Goal: Task Accomplishment & Management: Complete application form

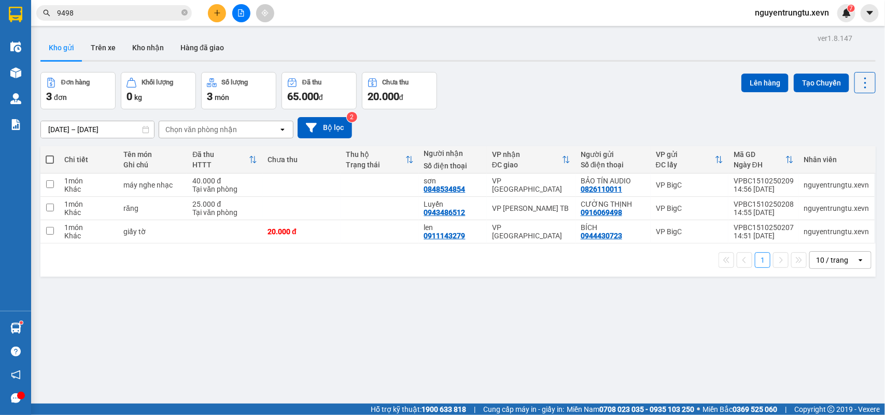
click at [157, 13] on input "9498" at bounding box center [118, 12] width 122 height 11
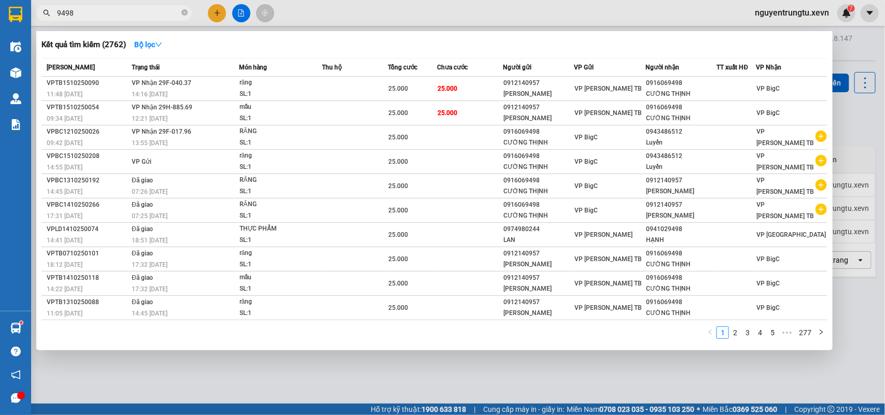
click at [157, 13] on input "9498" at bounding box center [118, 12] width 122 height 11
click at [156, 13] on input "9498" at bounding box center [118, 12] width 122 height 11
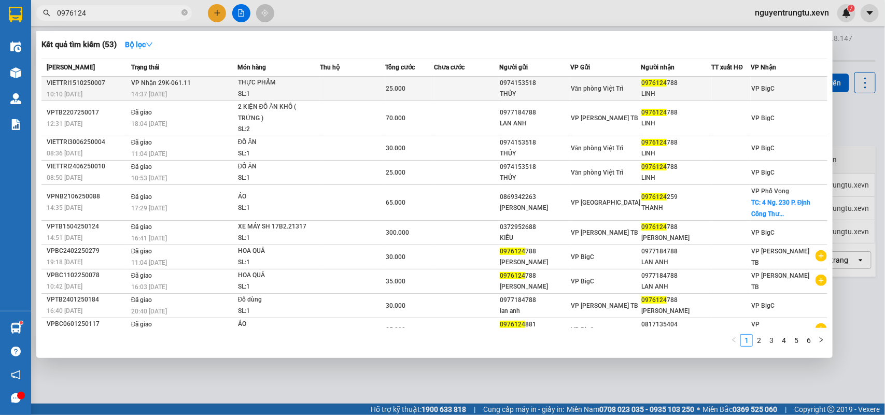
type input "0976124"
click at [628, 83] on div "Văn phòng Việt Trì" at bounding box center [605, 88] width 69 height 11
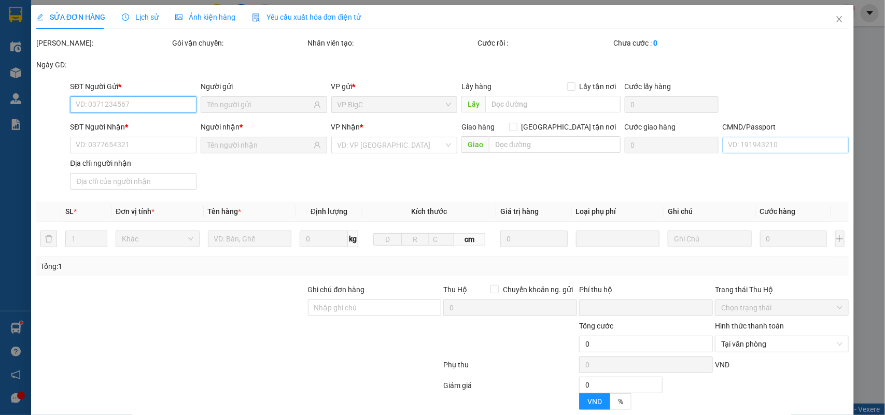
type input "0974153518"
type input "THỦY"
type input "0976124788"
type input "LINH"
type input "SHIP XANH"
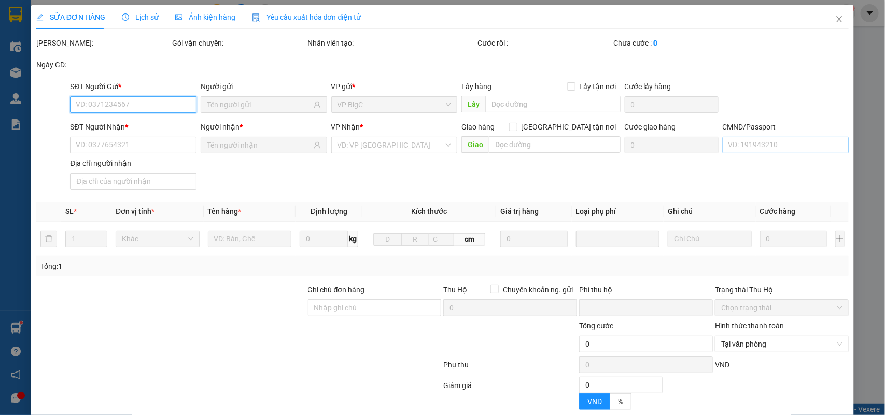
type input "0"
type input "25.000"
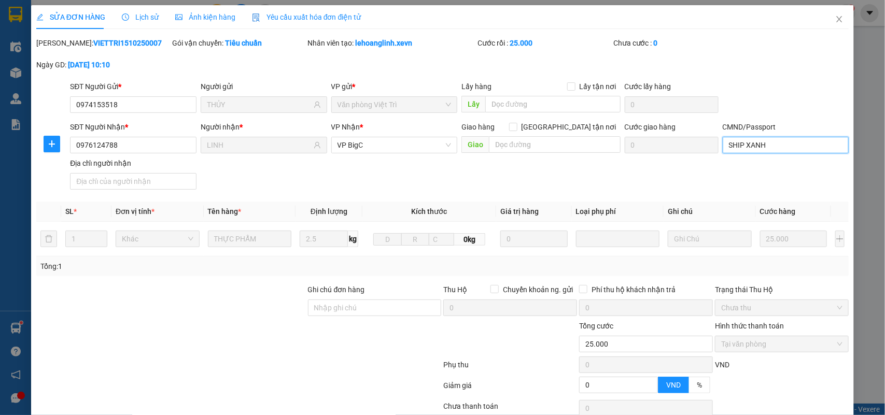
click at [780, 151] on input "SHIP XANH" at bounding box center [785, 145] width 126 height 17
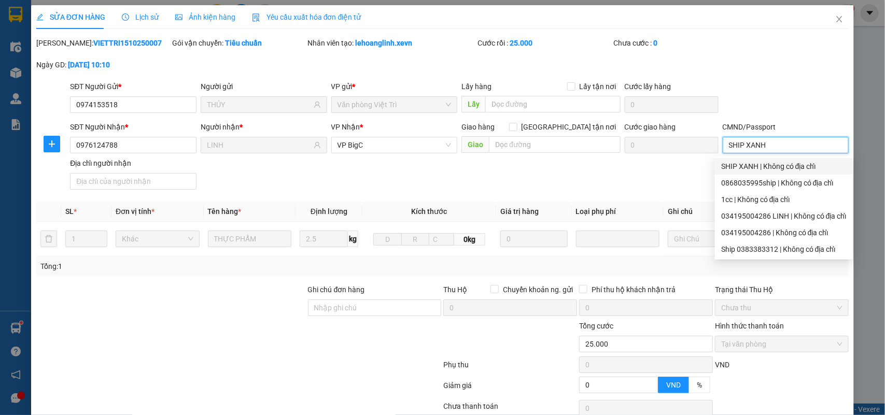
click at [779, 151] on input "SHIP XANH" at bounding box center [785, 145] width 126 height 17
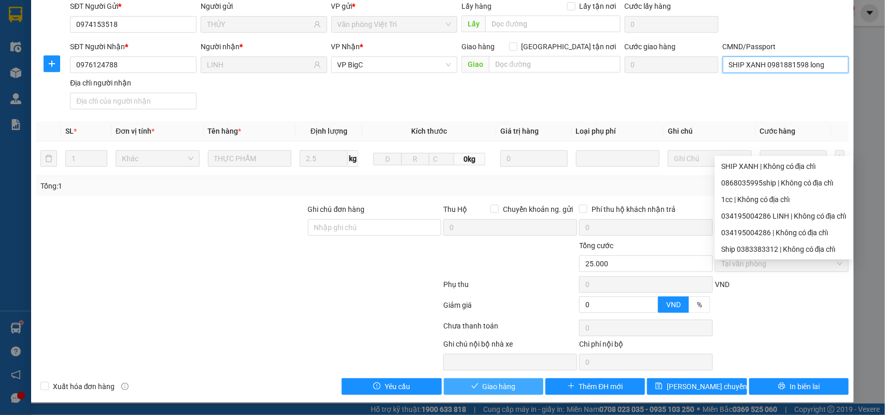
type input "SHIP XANH 0981881598 long"
click at [499, 386] on span "Giao hàng" at bounding box center [498, 386] width 33 height 11
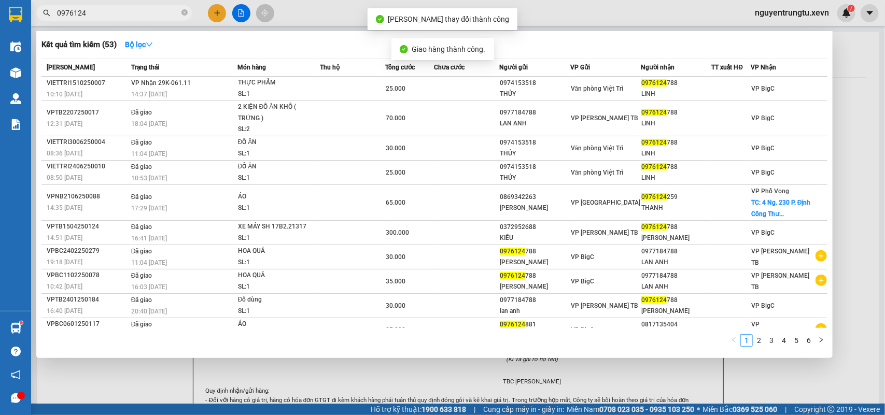
click at [149, 13] on input "0976124" at bounding box center [118, 12] width 122 height 11
drag, startPoint x: 635, startPoint y: 390, endPoint x: 160, endPoint y: 250, distance: 495.4
click at [629, 387] on div at bounding box center [442, 207] width 885 height 415
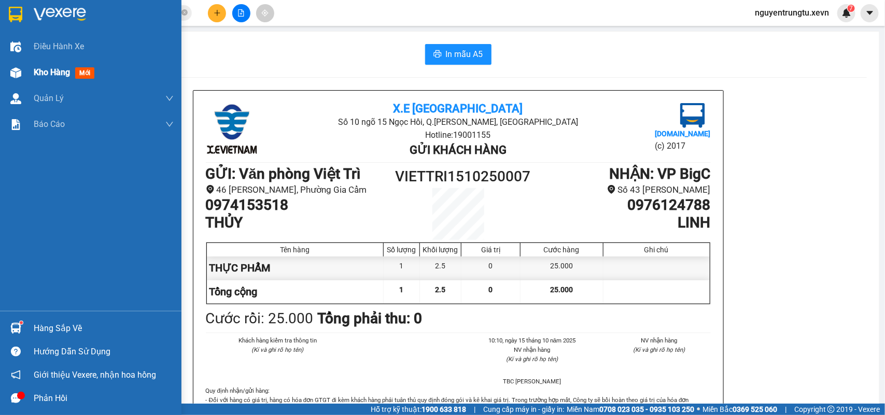
click at [13, 78] on img at bounding box center [15, 72] width 11 height 11
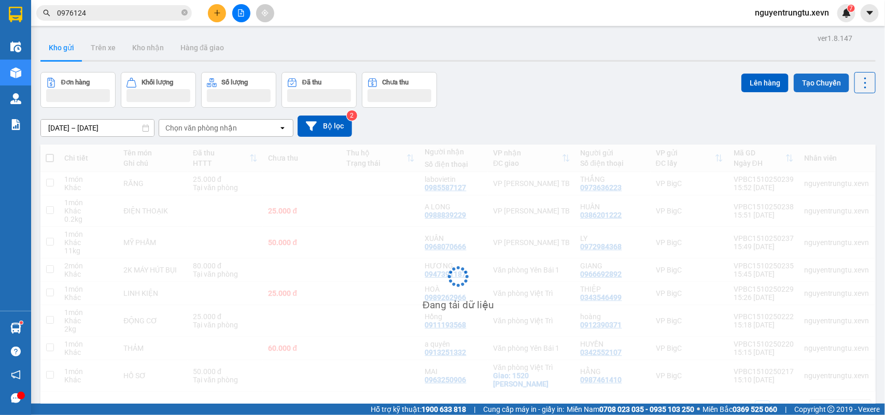
click at [793, 81] on button "Tạo Chuyến" at bounding box center [820, 83] width 55 height 19
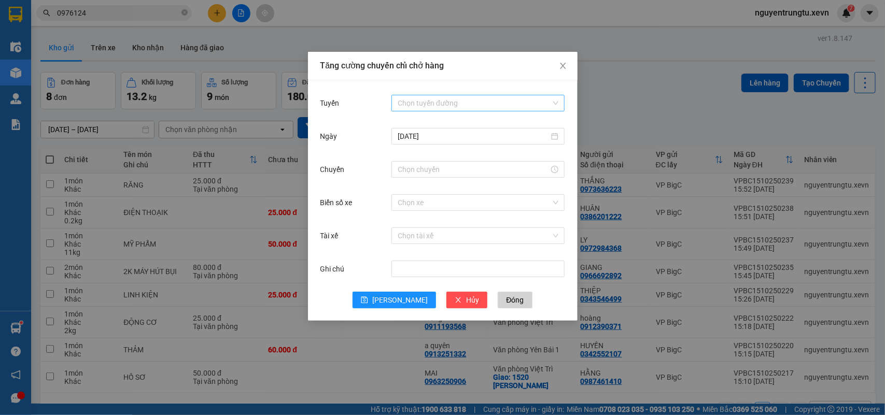
click at [434, 102] on input "Tuyến" at bounding box center [473, 103] width 153 height 16
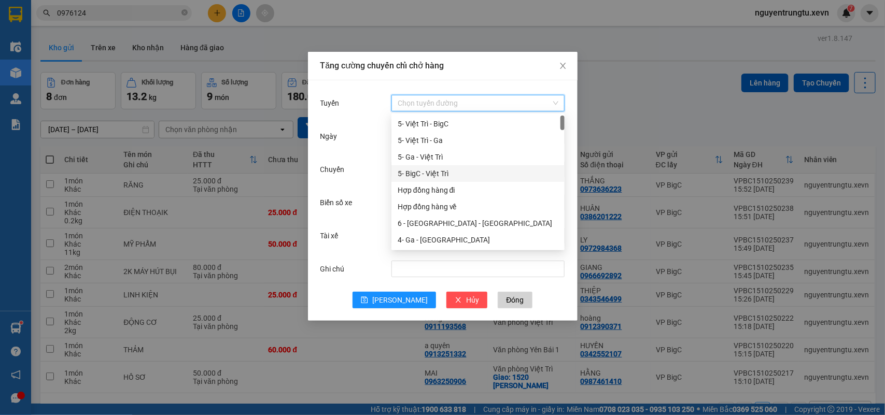
click at [435, 172] on div "5- BigC - Việt Trì" at bounding box center [477, 173] width 161 height 11
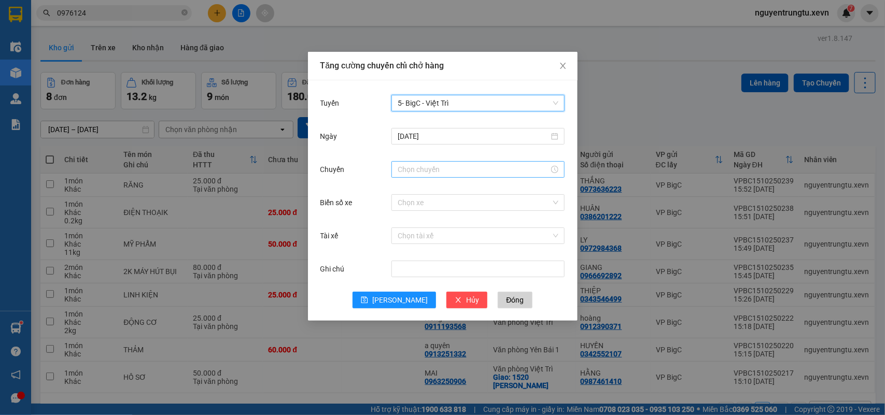
click at [443, 169] on input "Chuyến" at bounding box center [472, 169] width 151 height 11
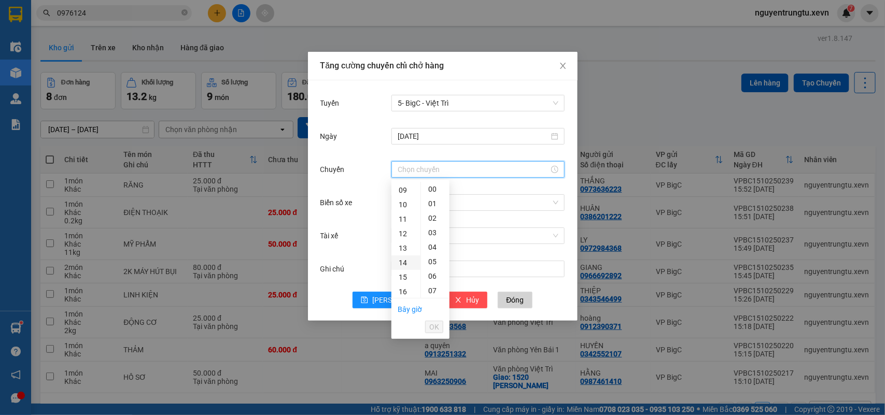
scroll to position [194, 0]
click at [401, 243] on div "17" at bounding box center [405, 241] width 29 height 15
click at [434, 257] on div "05" at bounding box center [435, 261] width 29 height 15
type input "17:05"
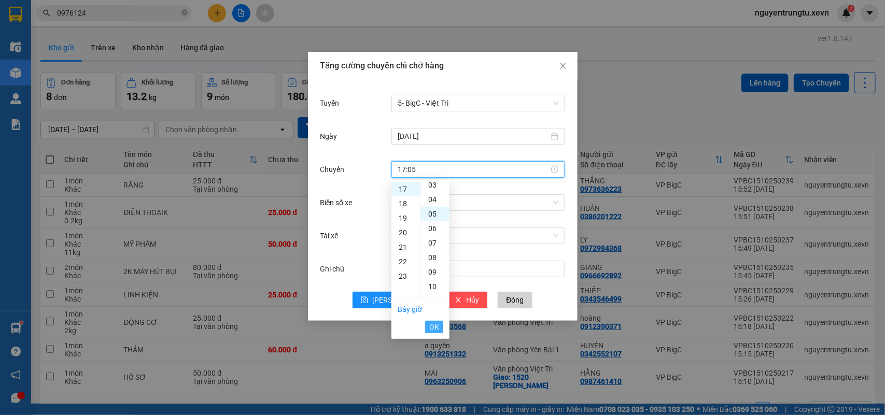
scroll to position [73, 0]
click at [430, 326] on span "OK" at bounding box center [434, 326] width 10 height 11
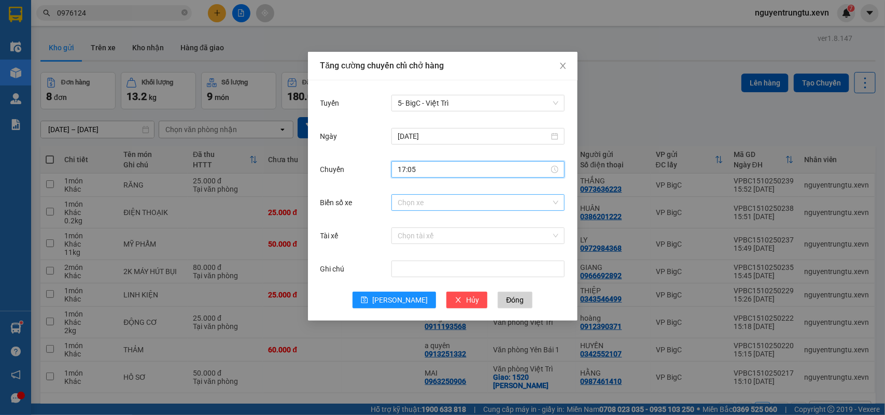
click at [443, 205] on input "Biển số xe" at bounding box center [473, 203] width 153 height 16
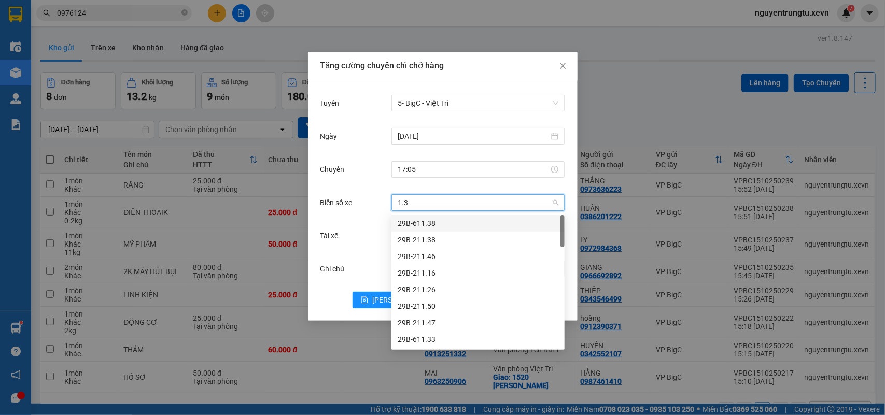
type input "1.34"
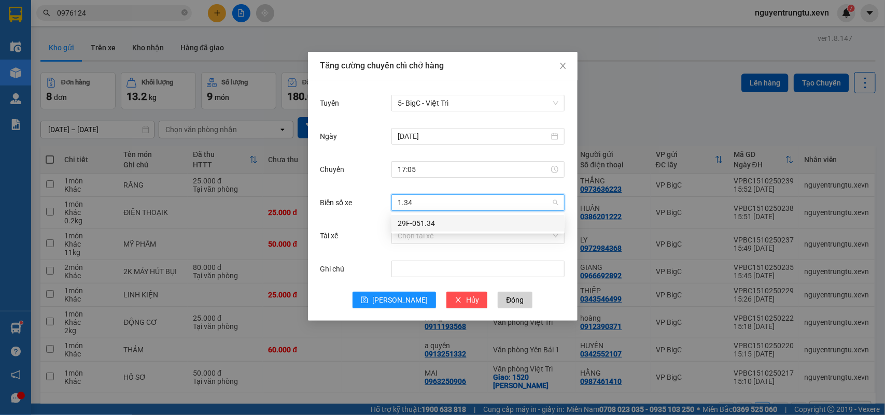
click at [438, 221] on div "29F-051.34" at bounding box center [477, 223] width 161 height 11
click at [434, 239] on input "Tài xế" at bounding box center [473, 236] width 153 height 16
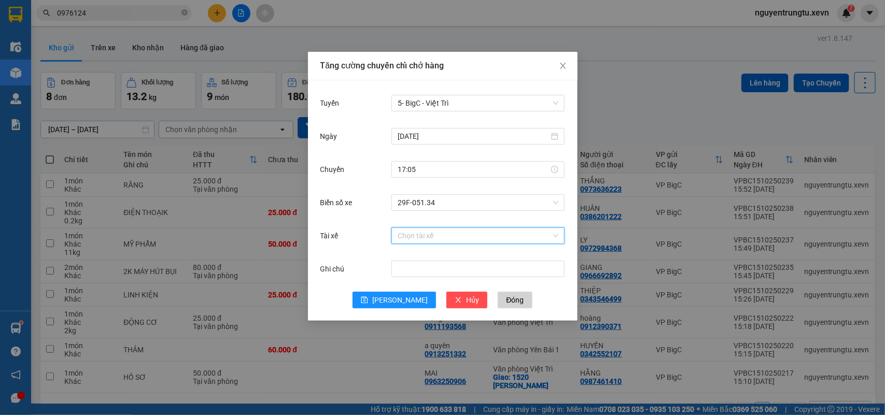
type input "d"
type input "[PERSON_NAME]"
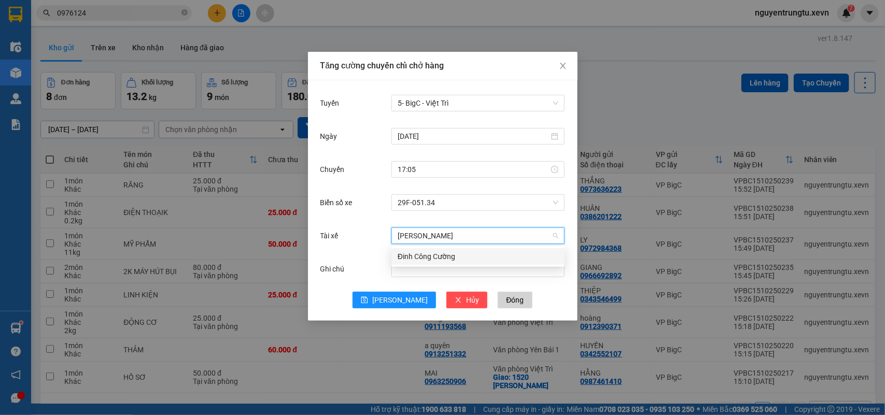
click at [461, 252] on div "Đinh Công Cường" at bounding box center [477, 256] width 173 height 17
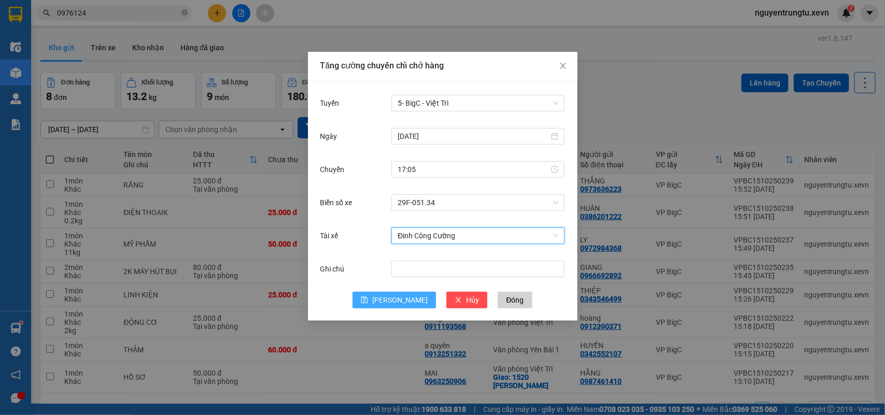
click at [368, 302] on icon "save" at bounding box center [364, 299] width 7 height 7
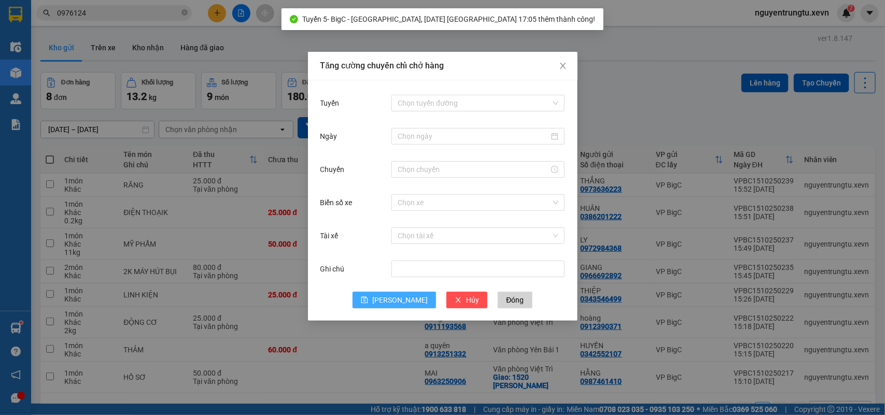
click at [437, 93] on div "Chọn tuyến đường" at bounding box center [477, 103] width 173 height 21
click at [436, 98] on input "Tuyến" at bounding box center [473, 103] width 153 height 16
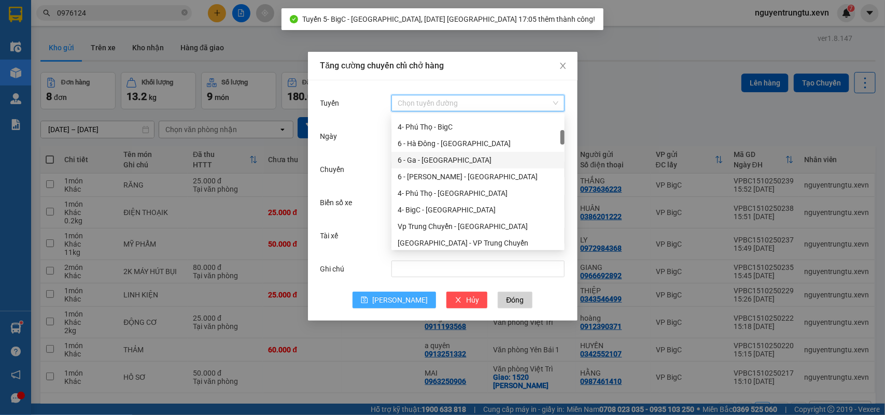
scroll to position [65, 0]
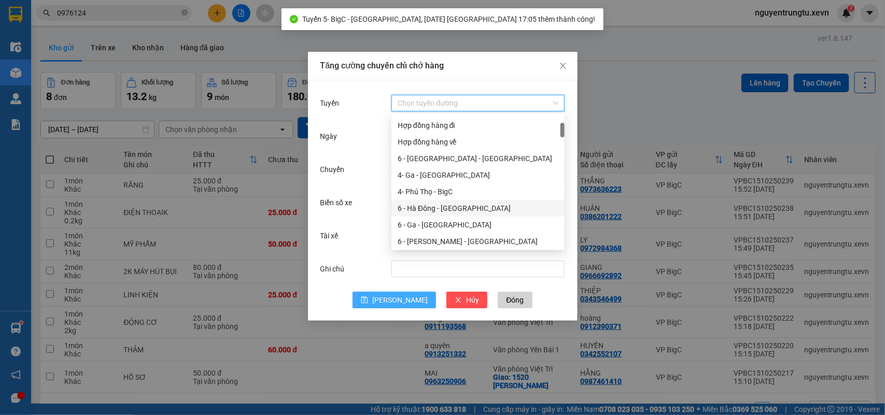
drag, startPoint x: 451, startPoint y: 207, endPoint x: 477, endPoint y: 181, distance: 36.3
click at [451, 208] on div "6 - Hà Đông - [GEOGRAPHIC_DATA]" at bounding box center [477, 208] width 161 height 11
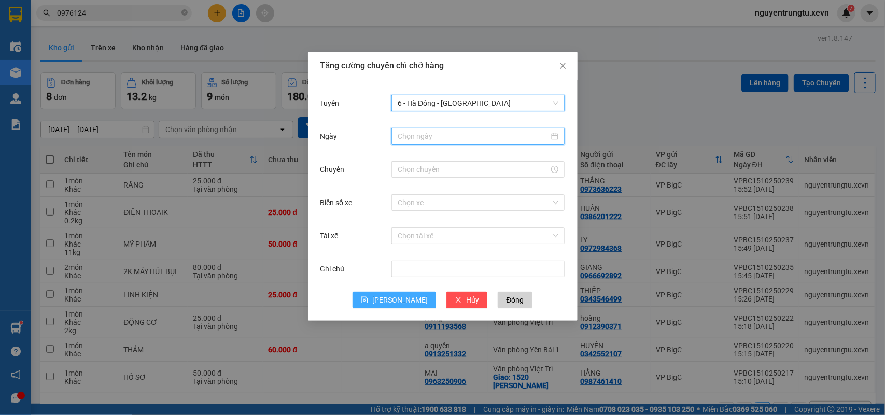
click at [447, 136] on input "Ngày" at bounding box center [472, 136] width 151 height 11
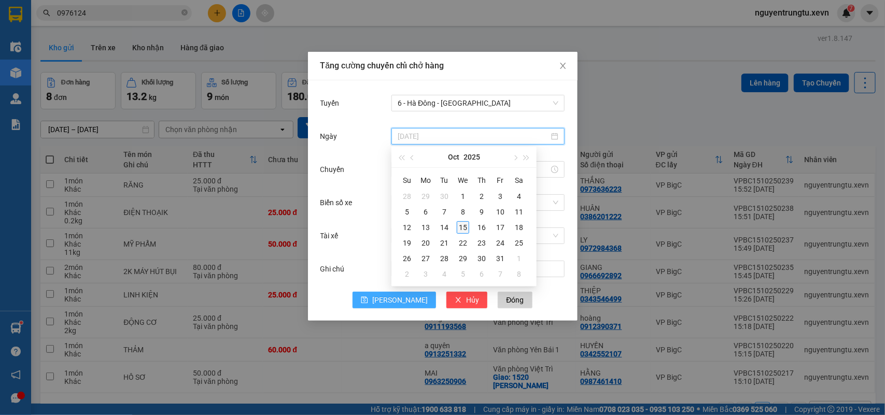
type input "[DATE]"
drag, startPoint x: 461, startPoint y: 225, endPoint x: 452, endPoint y: 198, distance: 28.8
click at [461, 226] on div "15" at bounding box center [463, 227] width 12 height 12
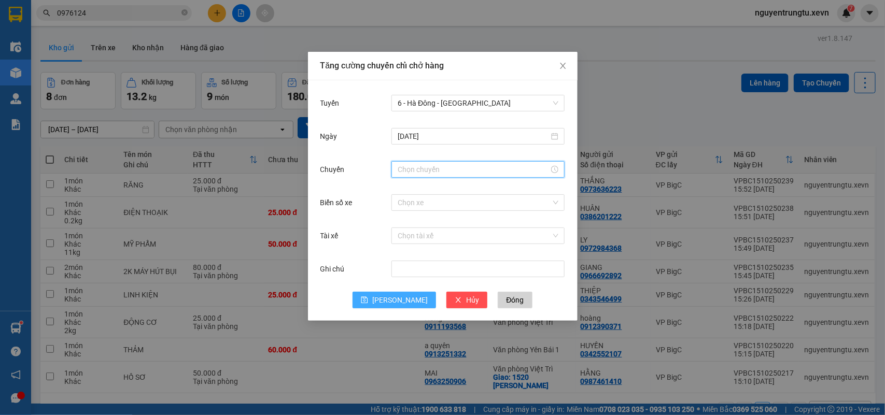
click at [424, 171] on input "Chuyến" at bounding box center [472, 169] width 151 height 11
click at [406, 192] on div "17" at bounding box center [405, 189] width 29 height 15
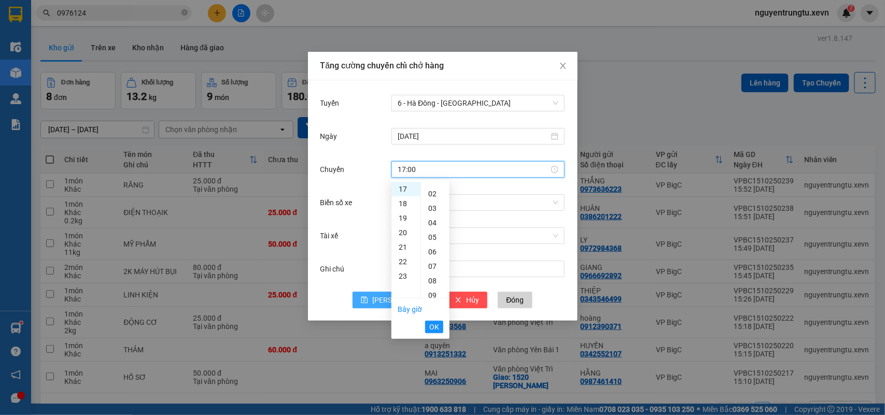
scroll to position [0, 0]
drag, startPoint x: 432, startPoint y: 266, endPoint x: 437, endPoint y: 295, distance: 30.0
click at [432, 269] on ul "00 01 02 03 04 05 06 07 08 09 10 11 12 13 14 15 16 17 18 19 20 21 22 23 24 25 2…" at bounding box center [434, 240] width 29 height 116
click at [429, 261] on div "05" at bounding box center [435, 261] width 29 height 15
type input "17:05"
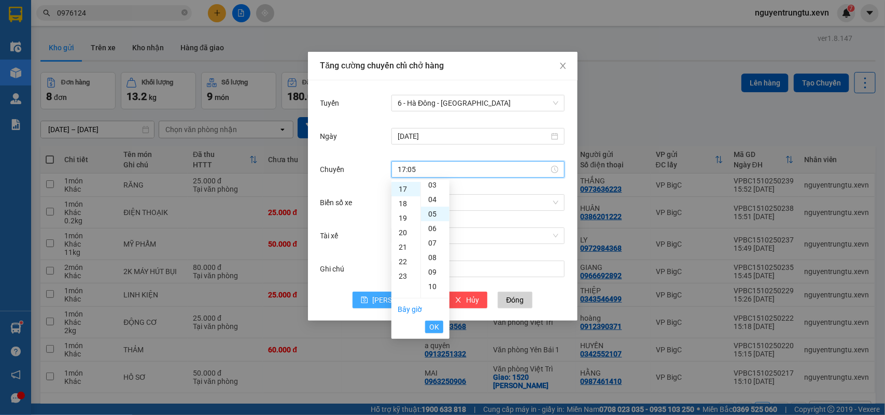
scroll to position [73, 0]
click at [438, 329] on span "OK" at bounding box center [434, 326] width 10 height 11
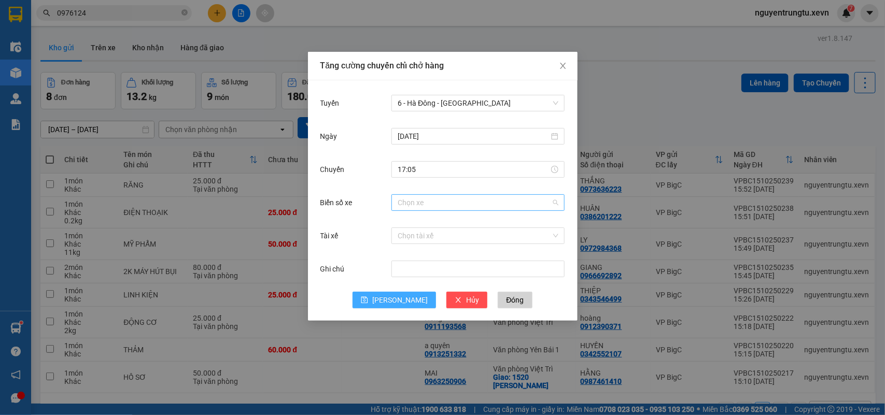
click at [455, 205] on input "Biển số xe" at bounding box center [473, 203] width 153 height 16
type input "1.64"
click at [423, 224] on div "29K-071.64" at bounding box center [477, 223] width 161 height 11
click at [423, 239] on input "Tài xế" at bounding box center [473, 236] width 153 height 16
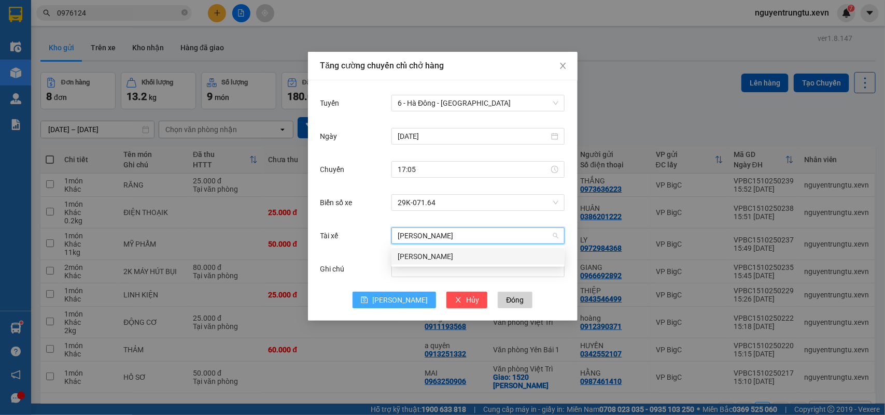
type input "[PERSON_NAME]"
click at [449, 258] on div "[PERSON_NAME]" at bounding box center [477, 256] width 161 height 11
click at [400, 302] on span "[PERSON_NAME]" at bounding box center [399, 299] width 55 height 11
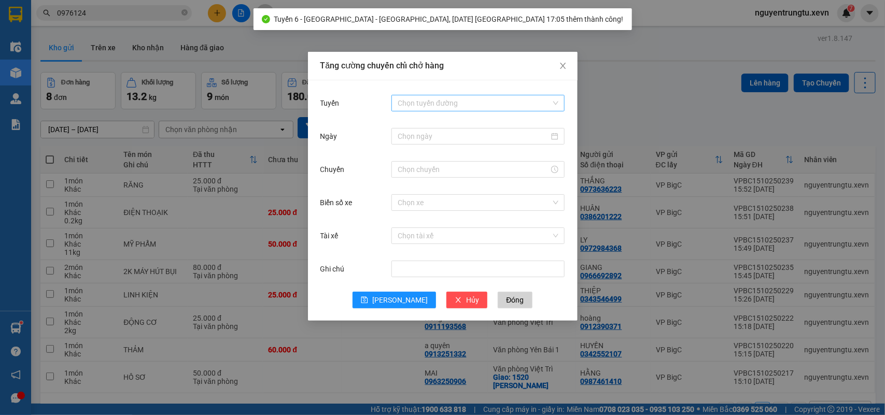
click at [454, 102] on input "Tuyến" at bounding box center [473, 103] width 153 height 16
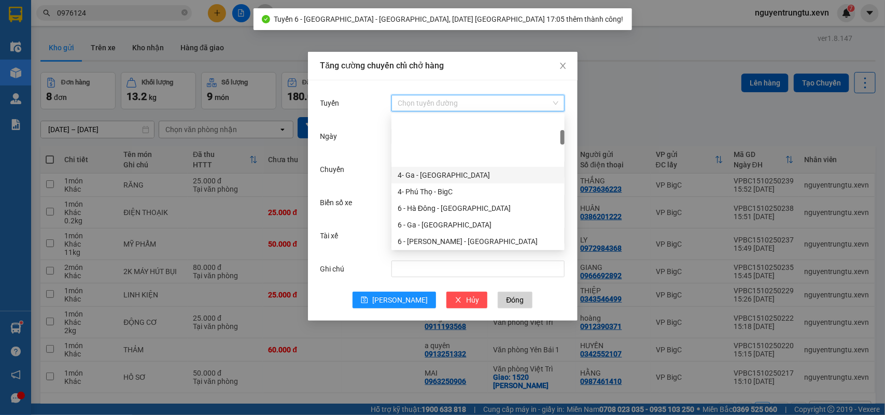
scroll to position [130, 0]
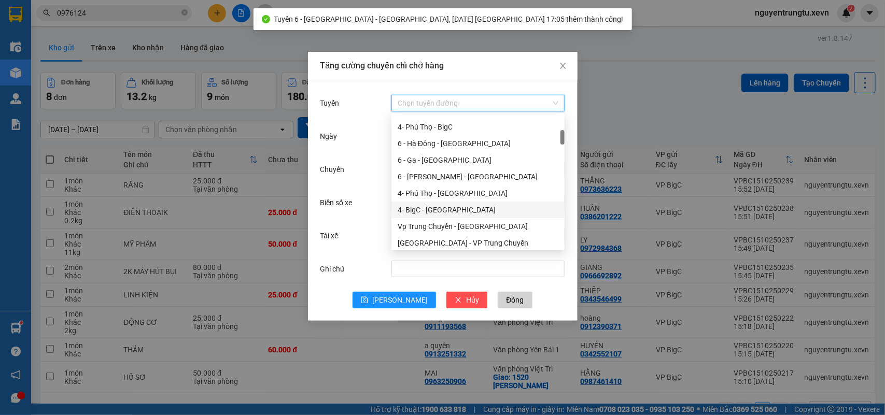
click at [434, 204] on div "4- BigC - [GEOGRAPHIC_DATA]" at bounding box center [477, 209] width 161 height 11
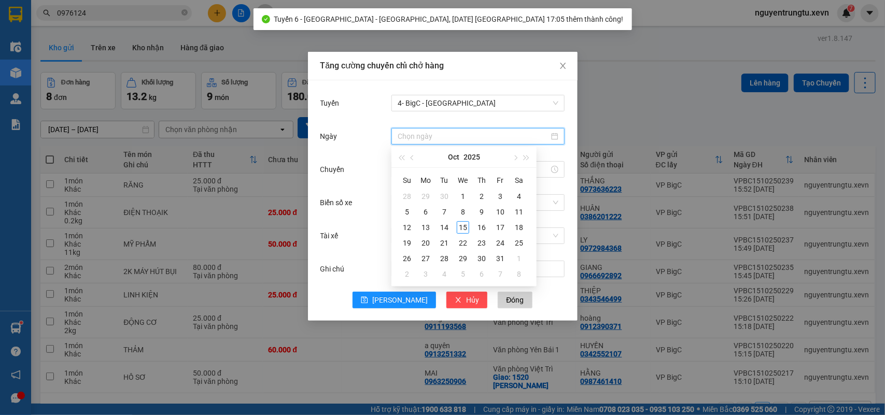
click at [448, 136] on input "Ngày" at bounding box center [472, 136] width 151 height 11
type input "[DATE]"
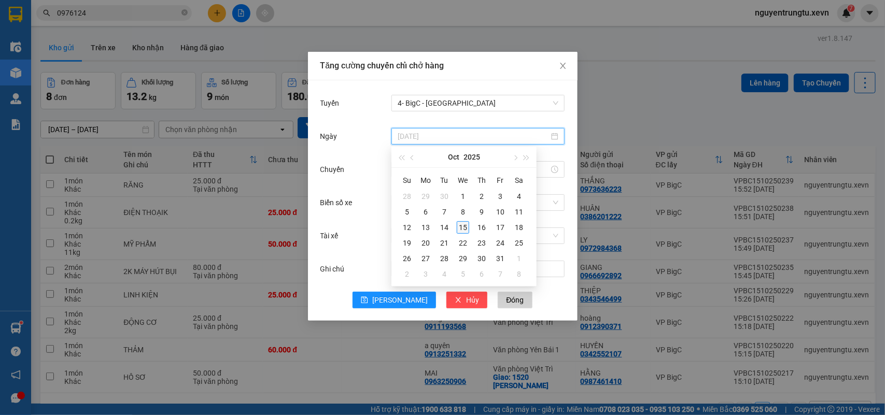
click at [461, 229] on div "15" at bounding box center [463, 227] width 12 height 12
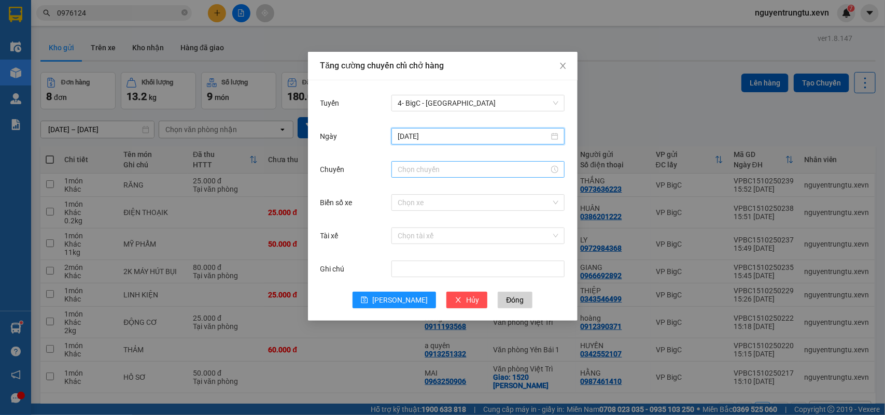
click at [445, 175] on div at bounding box center [477, 169] width 173 height 17
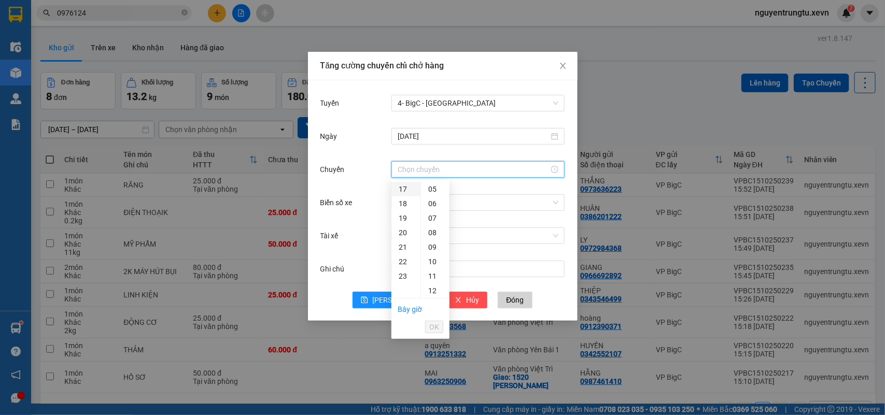
drag, startPoint x: 400, startPoint y: 184, endPoint x: 402, endPoint y: 189, distance: 5.3
click at [400, 186] on div "17" at bounding box center [405, 189] width 29 height 15
click at [435, 258] on div "05" at bounding box center [435, 261] width 29 height 15
type input "17:05"
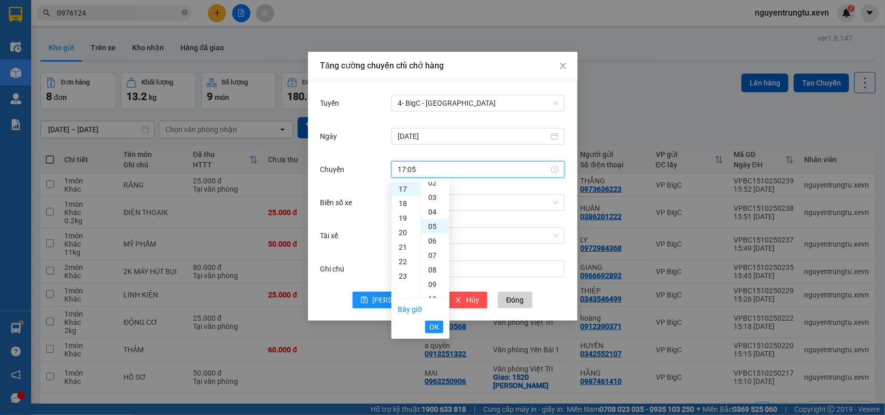
scroll to position [73, 0]
click at [435, 344] on div "Tăng cường chuyến chỉ chở hàng Tuyến 4- BigC - [GEOGRAPHIC_DATA] [DATE] [GEOGRA…" at bounding box center [442, 207] width 885 height 415
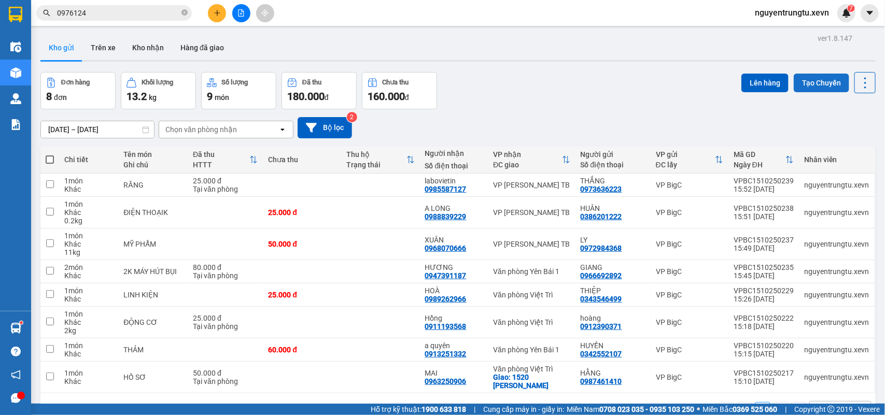
click at [807, 86] on button "Tạo Chuyến" at bounding box center [820, 83] width 55 height 19
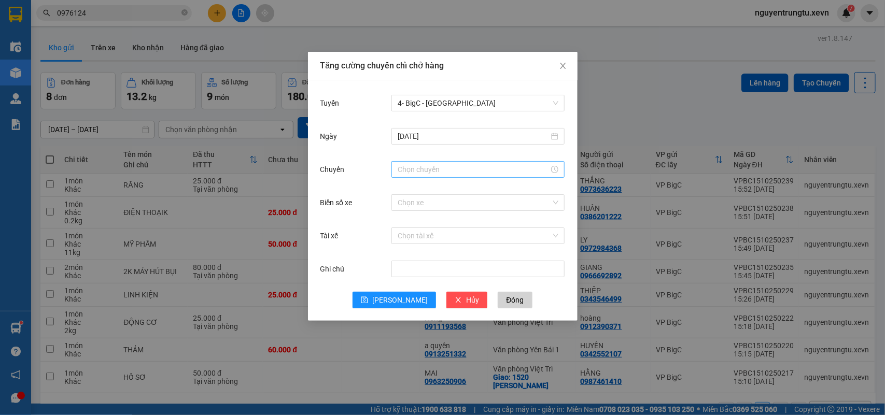
click at [465, 169] on input "Chuyến" at bounding box center [472, 169] width 151 height 11
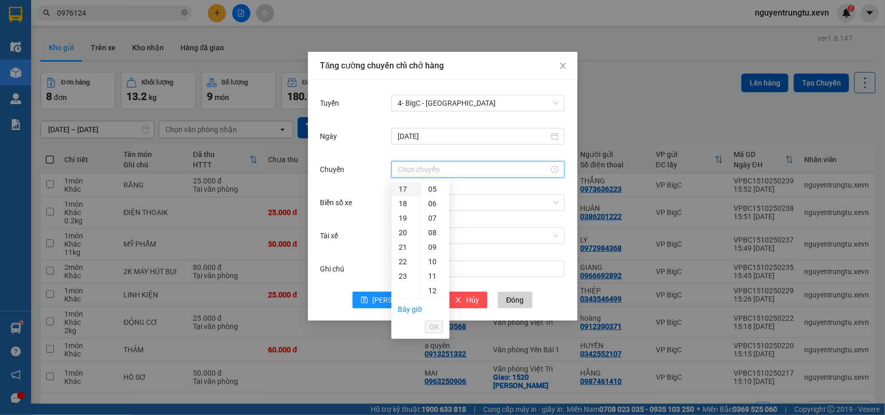
click at [403, 192] on div "17" at bounding box center [405, 189] width 29 height 15
drag, startPoint x: 433, startPoint y: 255, endPoint x: 433, endPoint y: 294, distance: 38.9
click at [433, 257] on div "05" at bounding box center [435, 261] width 29 height 15
type input "17:05"
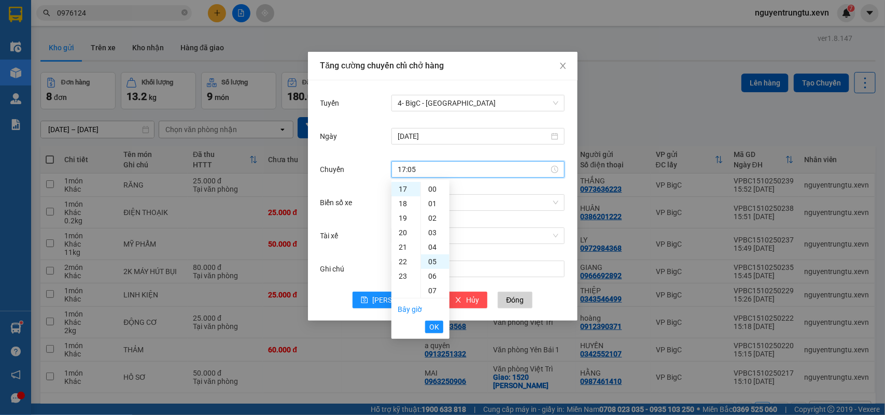
scroll to position [73, 0]
click at [431, 324] on span "OK" at bounding box center [434, 326] width 10 height 11
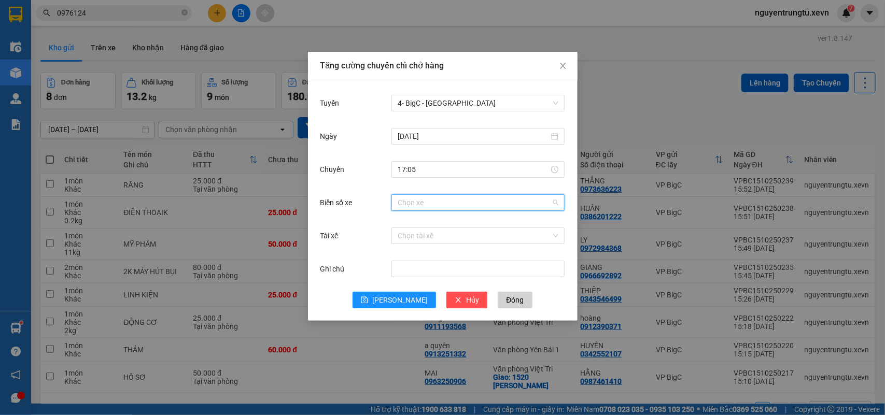
click at [462, 201] on input "Biển số xe" at bounding box center [473, 203] width 153 height 16
drag, startPoint x: 451, startPoint y: 102, endPoint x: 471, endPoint y: 187, distance: 87.2
click at [451, 104] on span "4- BigC - [GEOGRAPHIC_DATA]" at bounding box center [477, 103] width 161 height 16
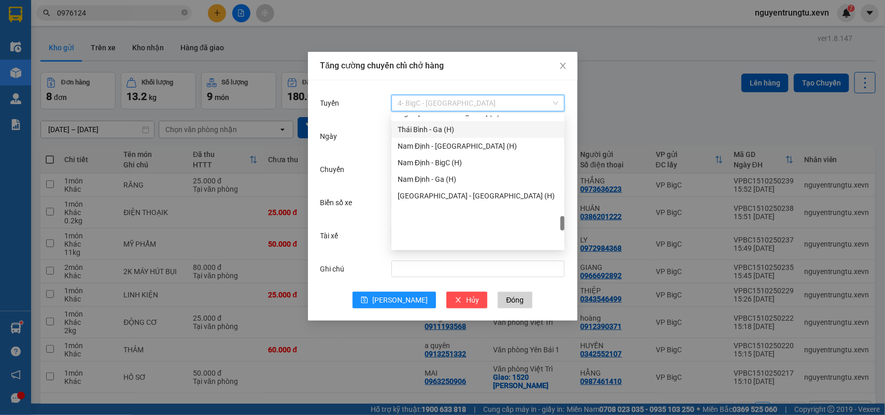
scroll to position [1157, 0]
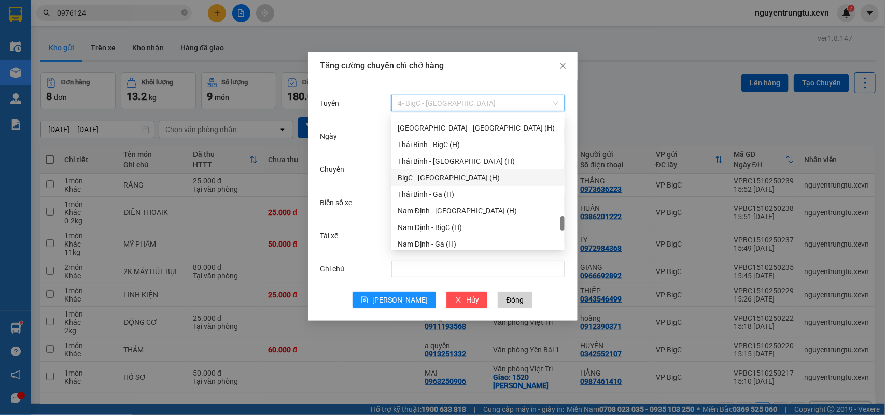
click at [437, 181] on div "BigC - [GEOGRAPHIC_DATA] (H)" at bounding box center [477, 177] width 161 height 11
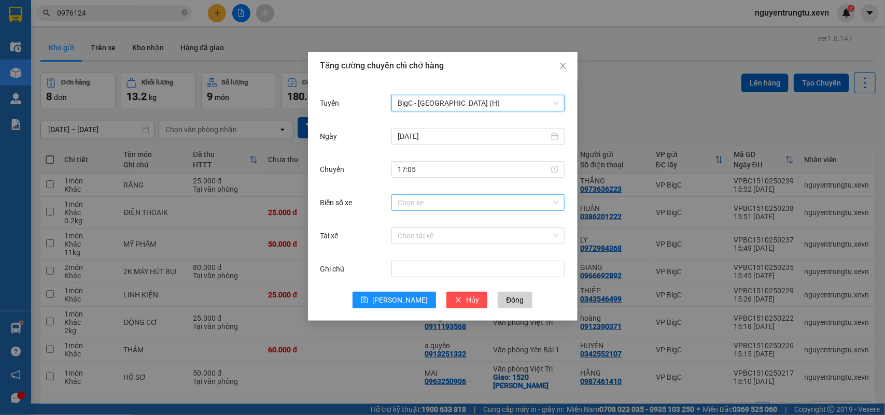
click at [448, 200] on input "Biển số xe" at bounding box center [473, 203] width 153 height 16
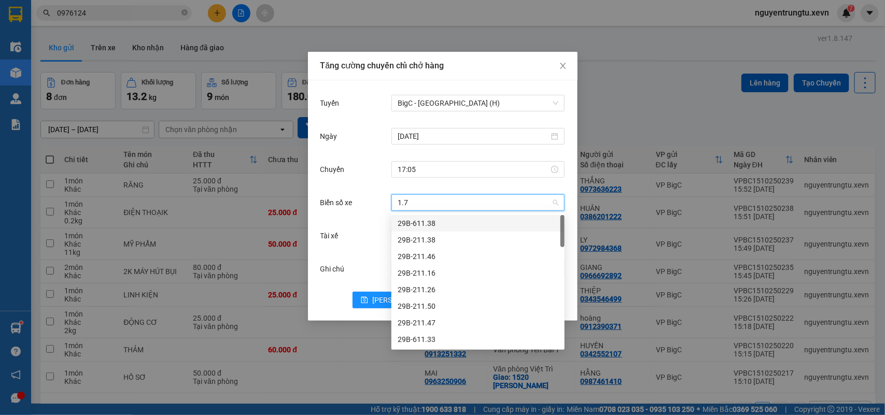
type input "1.70"
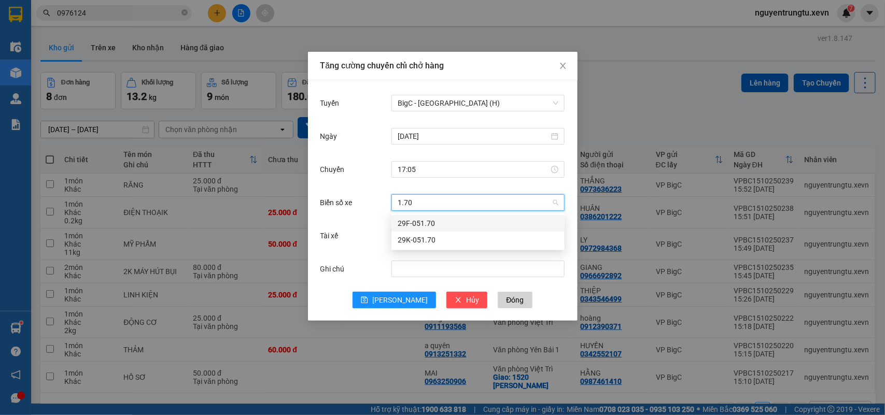
click at [431, 223] on div "29F-051.70" at bounding box center [477, 223] width 161 height 11
click at [442, 231] on input "Tài xế" at bounding box center [473, 236] width 153 height 16
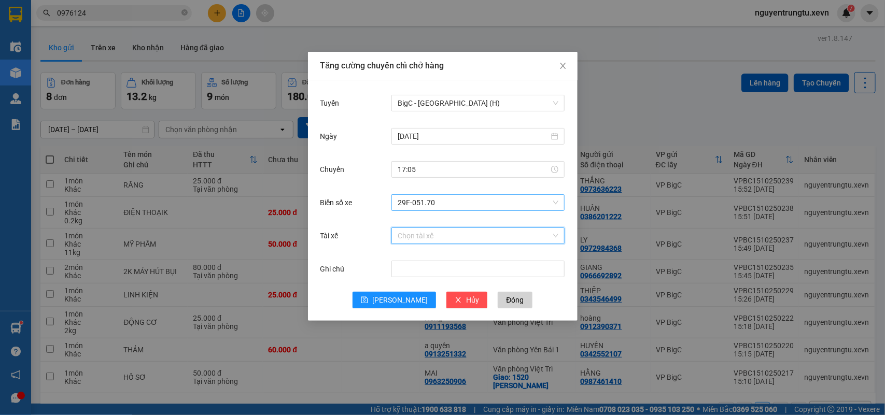
click at [445, 203] on span "29F-051.70" at bounding box center [477, 203] width 161 height 16
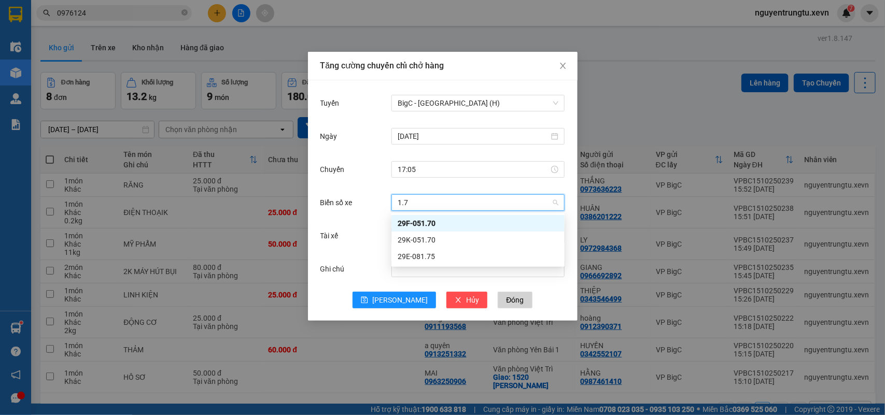
scroll to position [0, 0]
type input "1.70"
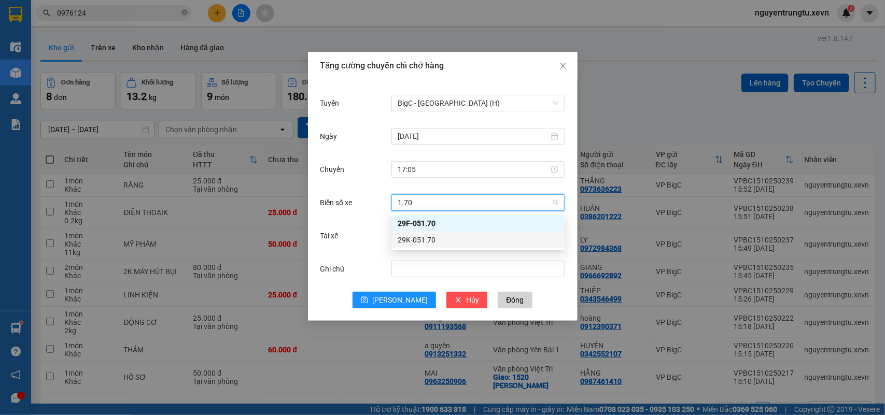
click at [432, 244] on div "29K-051.70" at bounding box center [477, 239] width 161 height 11
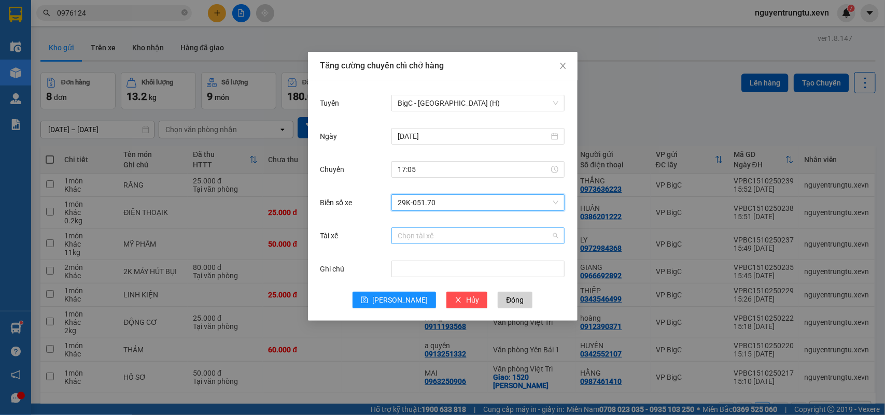
click at [431, 241] on input "Tài xế" at bounding box center [473, 236] width 153 height 16
type input "[PERSON_NAME]"
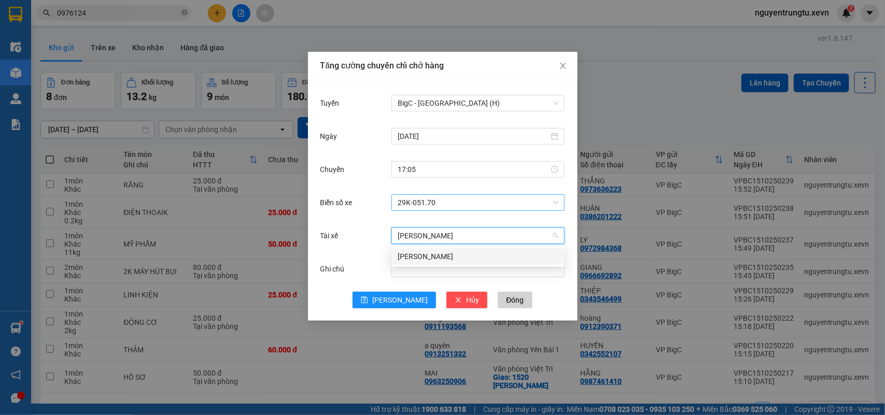
click at [434, 257] on div "[PERSON_NAME]" at bounding box center [477, 256] width 161 height 11
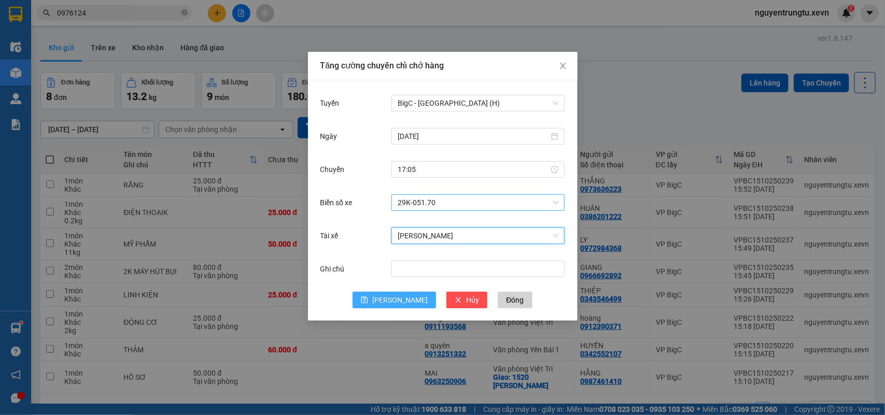
click at [403, 303] on span "[PERSON_NAME]" at bounding box center [399, 299] width 55 height 11
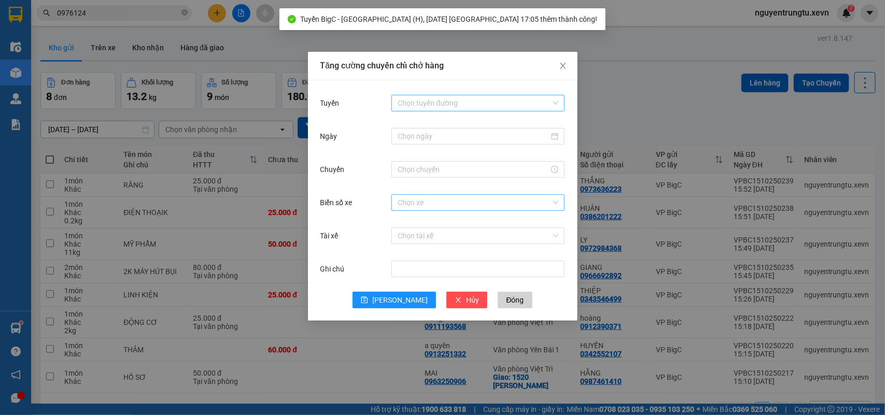
click at [503, 99] on input "Tuyến" at bounding box center [473, 103] width 153 height 16
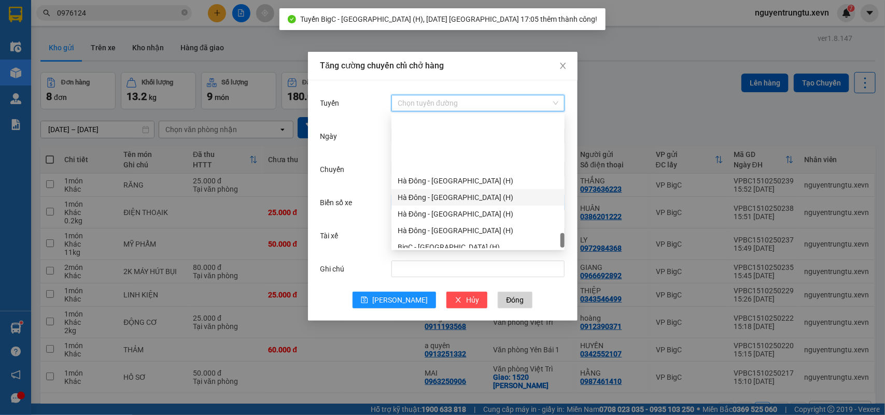
scroll to position [1359, 0]
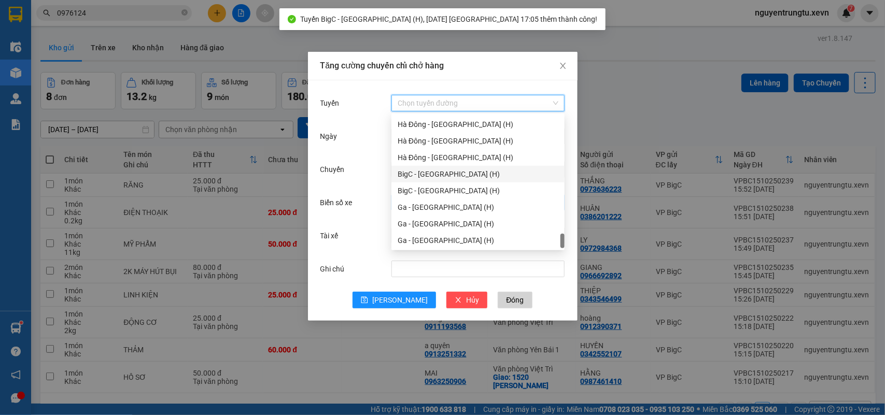
click at [444, 174] on div "BigC - [GEOGRAPHIC_DATA] (H)" at bounding box center [477, 173] width 161 height 11
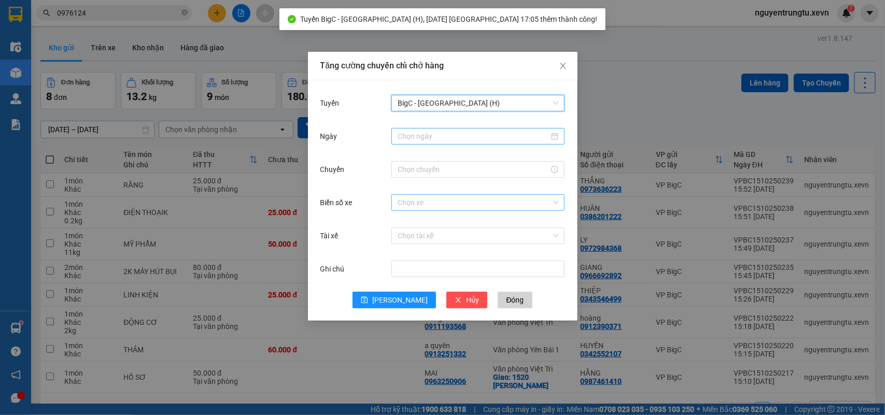
click at [491, 132] on input "Ngày" at bounding box center [472, 136] width 151 height 11
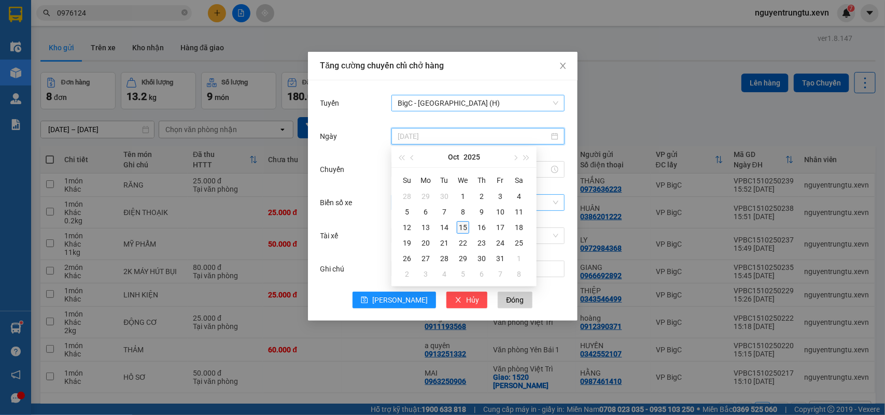
type input "[DATE]"
click at [464, 225] on div "15" at bounding box center [463, 227] width 12 height 12
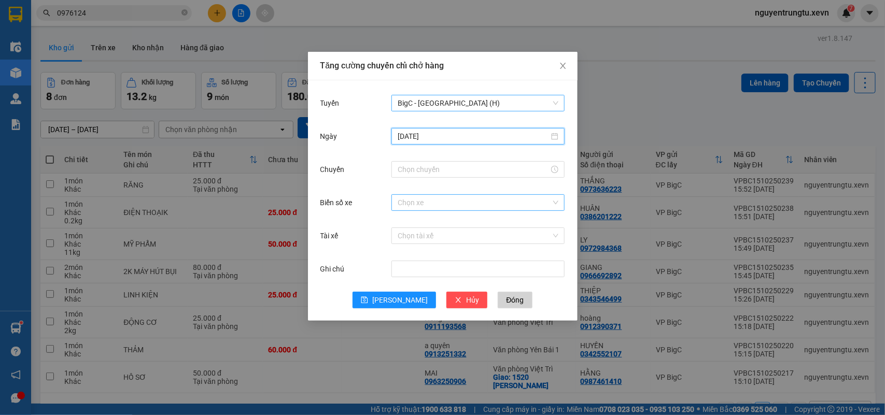
click at [456, 179] on div at bounding box center [477, 169] width 173 height 21
click at [449, 176] on div at bounding box center [477, 169] width 173 height 17
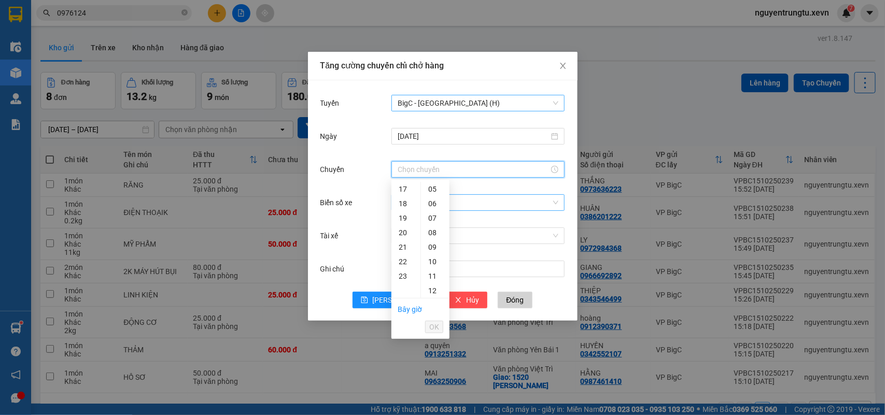
click at [449, 165] on input "Chuyến" at bounding box center [472, 169] width 151 height 11
click at [399, 195] on div "17" at bounding box center [405, 189] width 29 height 15
click at [431, 262] on div "05" at bounding box center [435, 261] width 29 height 15
type input "17:05"
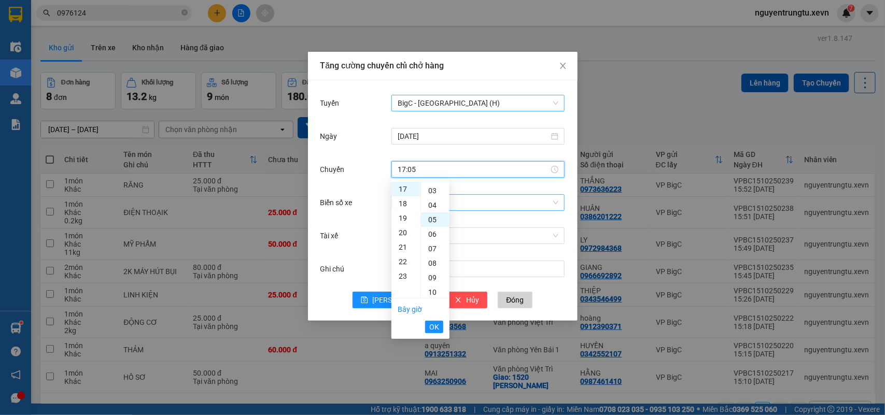
scroll to position [73, 0]
click at [436, 324] on span "OK" at bounding box center [434, 326] width 10 height 11
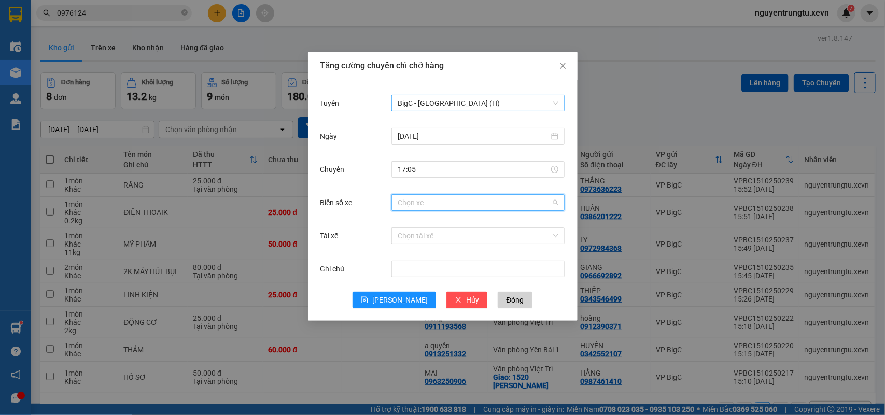
click at [461, 197] on input "Biển số xe" at bounding box center [473, 203] width 153 height 16
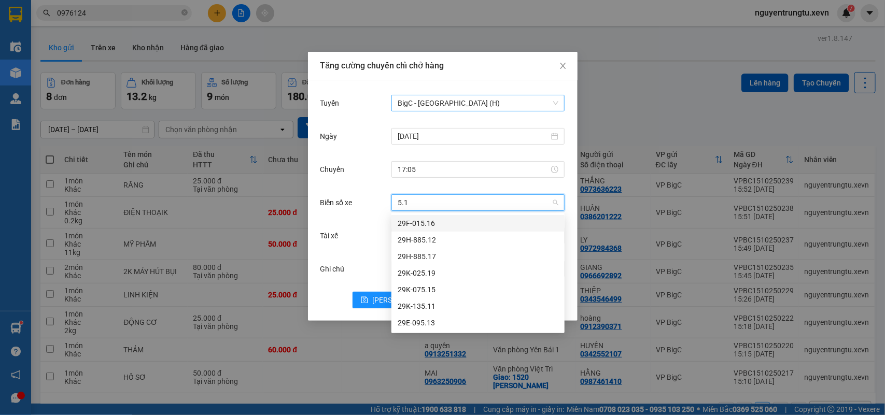
type input "5.19"
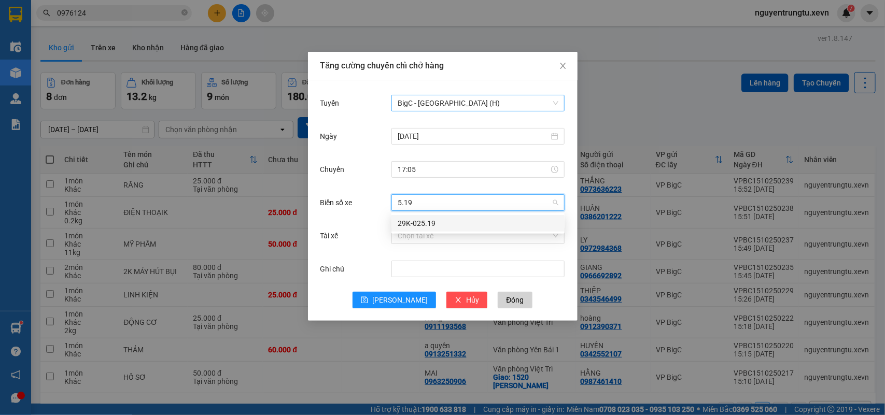
click at [420, 221] on div "29K-025.19" at bounding box center [477, 223] width 161 height 11
click at [420, 235] on input "Tài xế" at bounding box center [473, 236] width 153 height 16
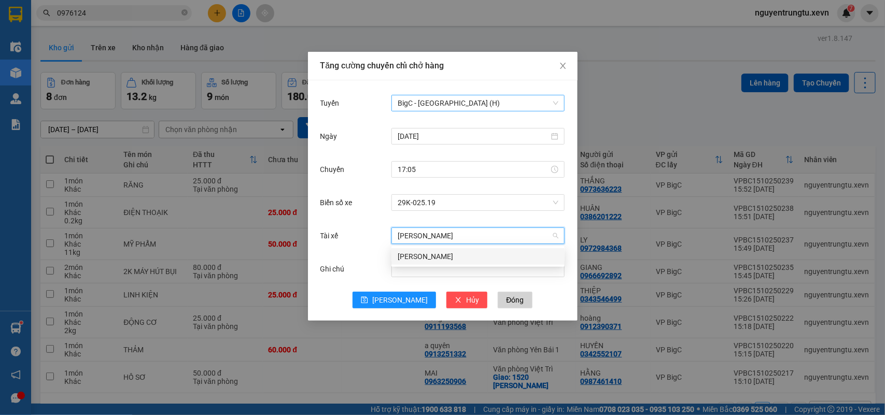
type input "[PERSON_NAME]"
click at [437, 250] on div "[PERSON_NAME]" at bounding box center [477, 256] width 173 height 17
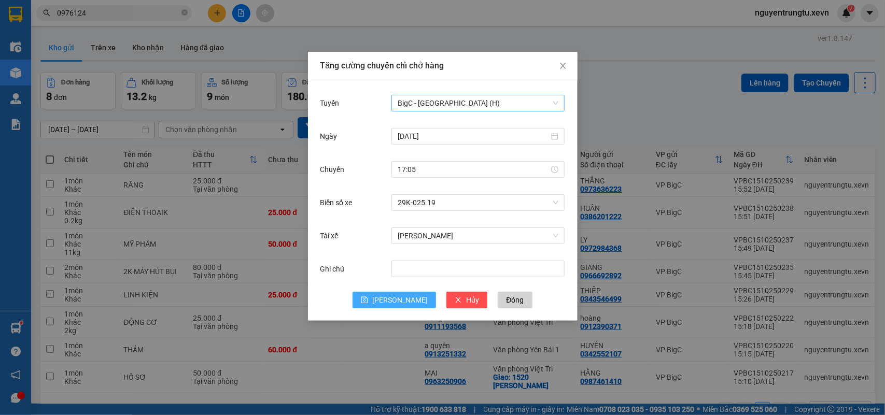
click at [407, 296] on button "[PERSON_NAME]" at bounding box center [393, 300] width 83 height 17
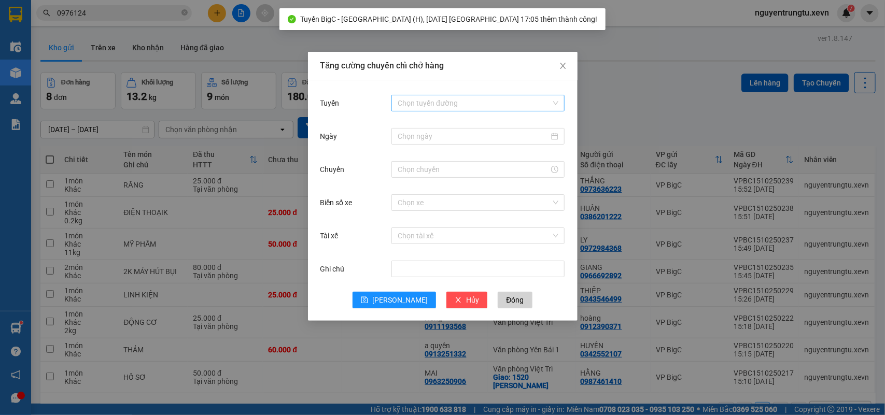
click at [460, 102] on input "Tuyến" at bounding box center [473, 103] width 153 height 16
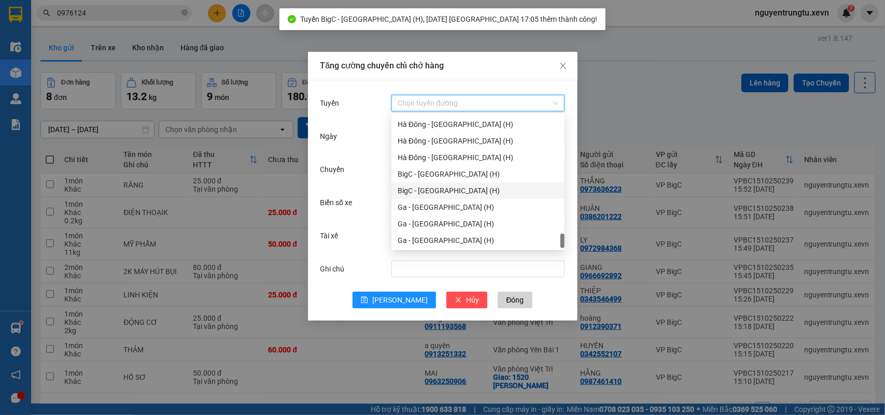
click at [436, 186] on div "BigC - [GEOGRAPHIC_DATA] (H)" at bounding box center [477, 190] width 161 height 11
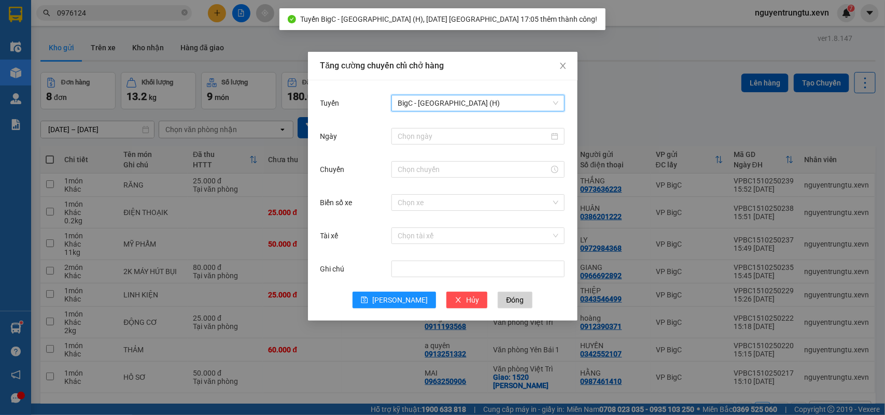
click at [438, 146] on div at bounding box center [477, 136] width 173 height 21
click at [436, 137] on input "Ngày" at bounding box center [472, 136] width 151 height 11
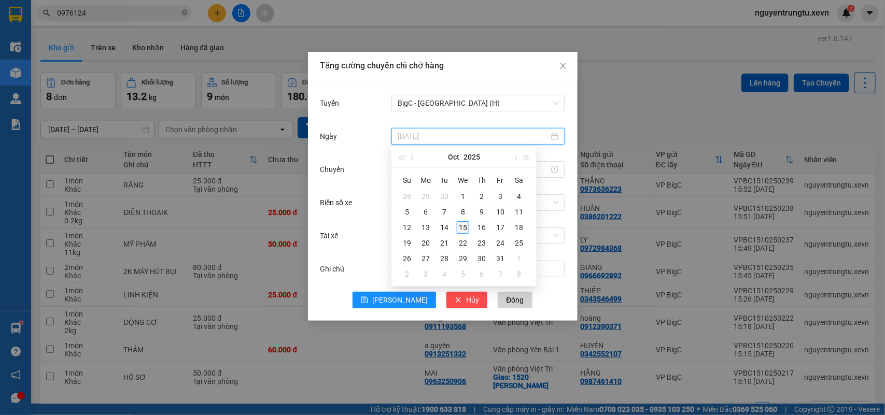
type input "[DATE]"
click at [462, 229] on div "15" at bounding box center [463, 227] width 12 height 12
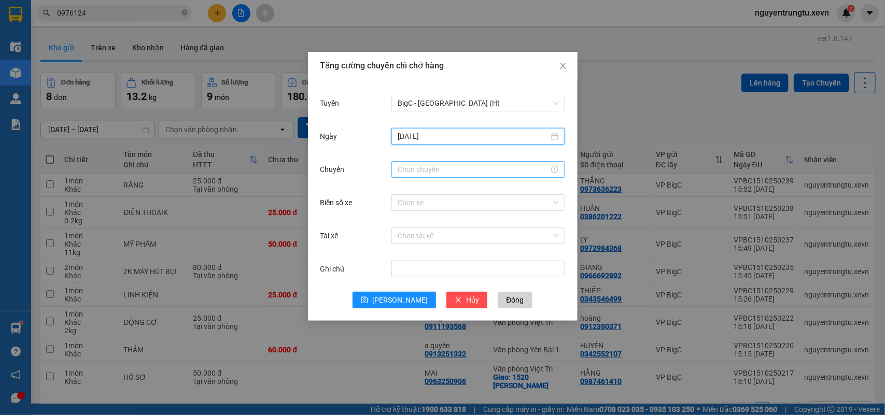
click at [433, 170] on input "Chuyến" at bounding box center [472, 169] width 151 height 11
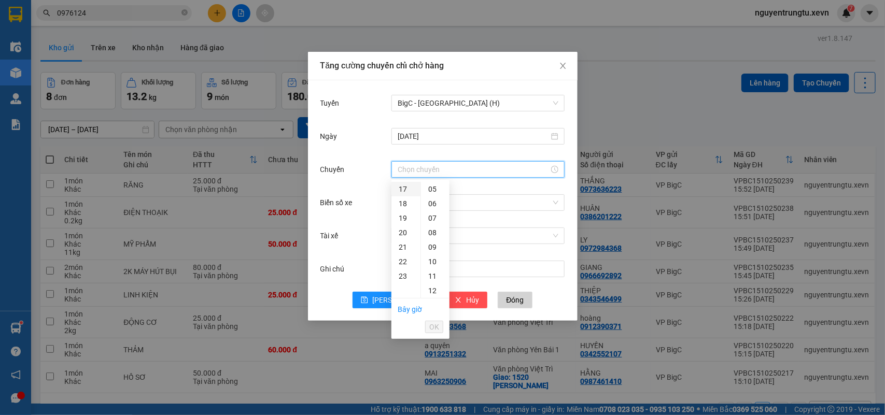
drag, startPoint x: 403, startPoint y: 190, endPoint x: 465, endPoint y: 236, distance: 77.3
click at [403, 191] on div "17" at bounding box center [405, 189] width 29 height 15
click at [433, 261] on div "05" at bounding box center [435, 261] width 29 height 15
type input "17:05"
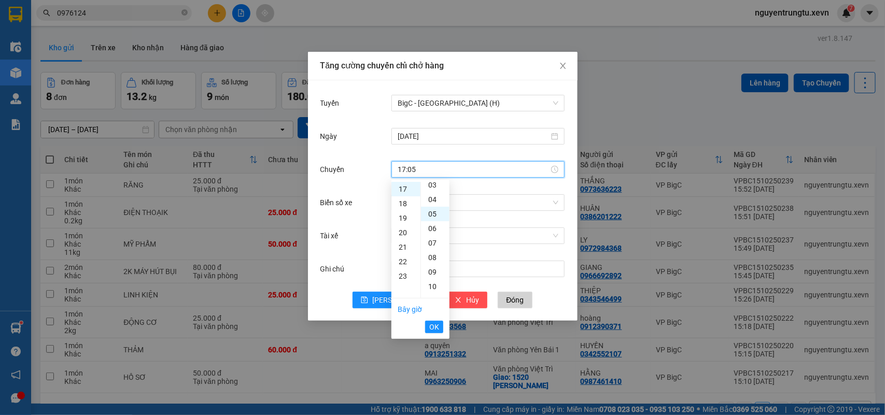
scroll to position [73, 0]
click at [436, 330] on span "OK" at bounding box center [434, 326] width 10 height 11
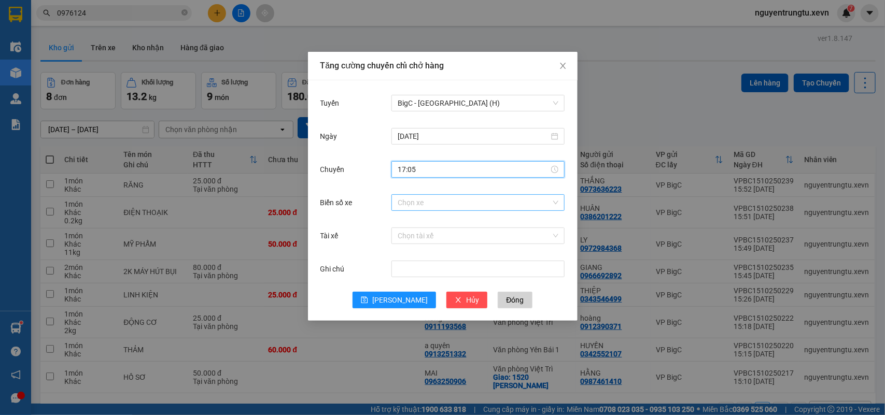
click at [447, 205] on input "Biển số xe" at bounding box center [473, 203] width 153 height 16
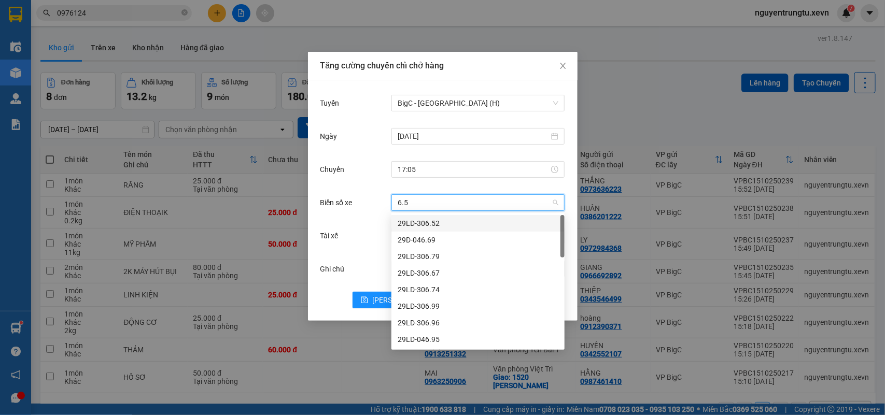
type input "6.55"
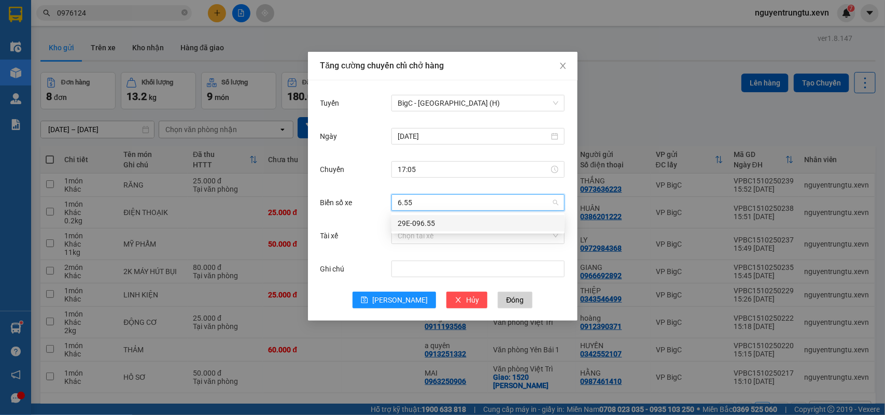
click at [422, 229] on div "29E-096.55" at bounding box center [477, 223] width 173 height 17
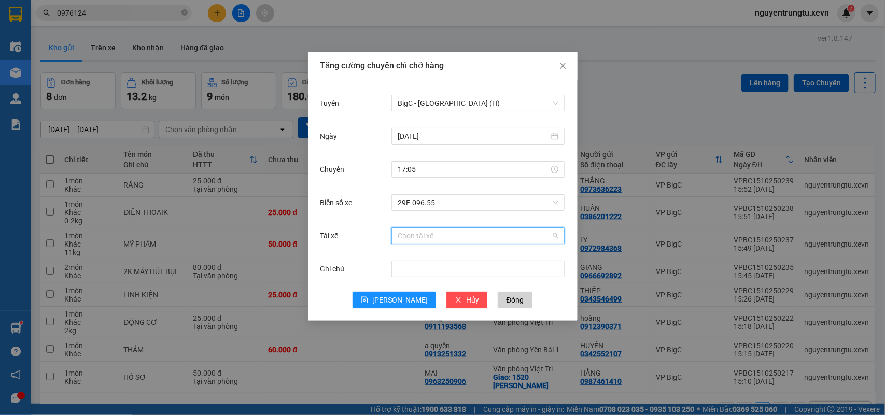
click at [422, 232] on input "Tài xế" at bounding box center [473, 236] width 153 height 16
type input "[PERSON_NAME]"
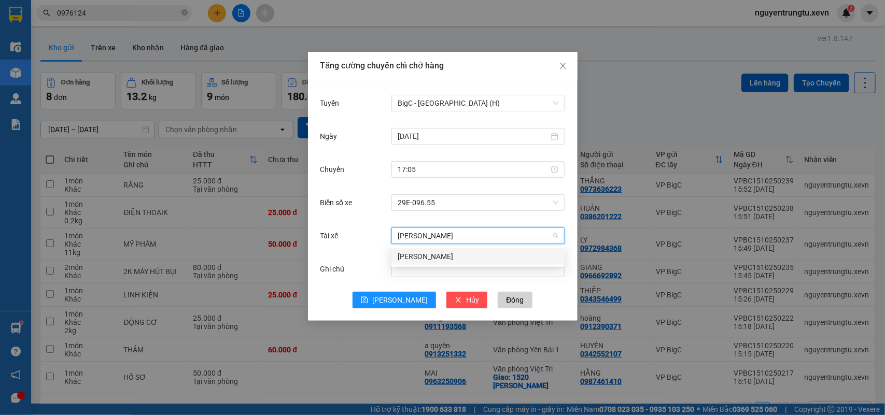
click at [444, 258] on div "[PERSON_NAME]" at bounding box center [477, 256] width 161 height 11
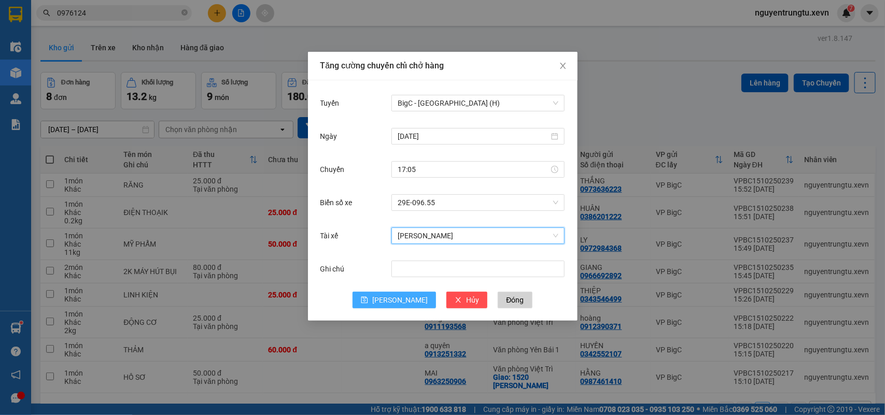
click at [392, 301] on button "[PERSON_NAME]" at bounding box center [393, 300] width 83 height 17
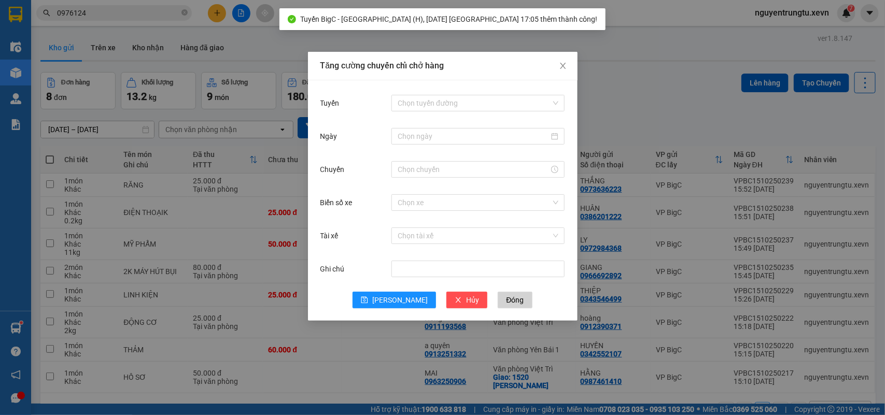
click at [666, 144] on div "Tăng cường chuyến chỉ chở hàng Tuyến Chọn tuyến đường Ngày Chuyến Biển số xe Ch…" at bounding box center [442, 207] width 885 height 415
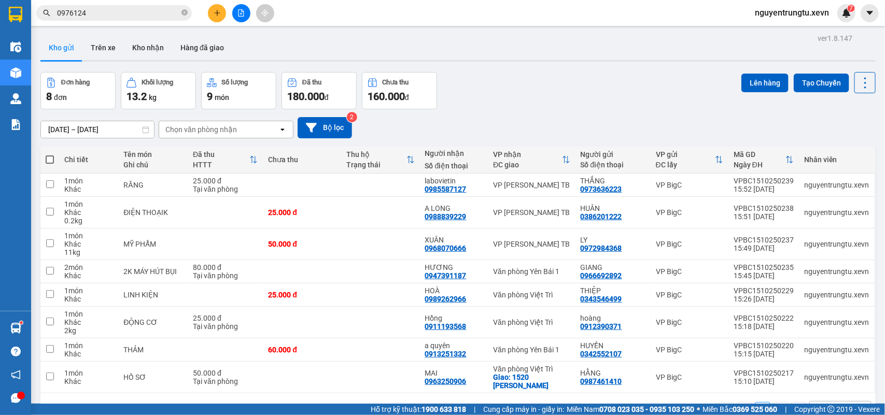
click at [220, 14] on icon "plus" at bounding box center [217, 12] width 7 height 7
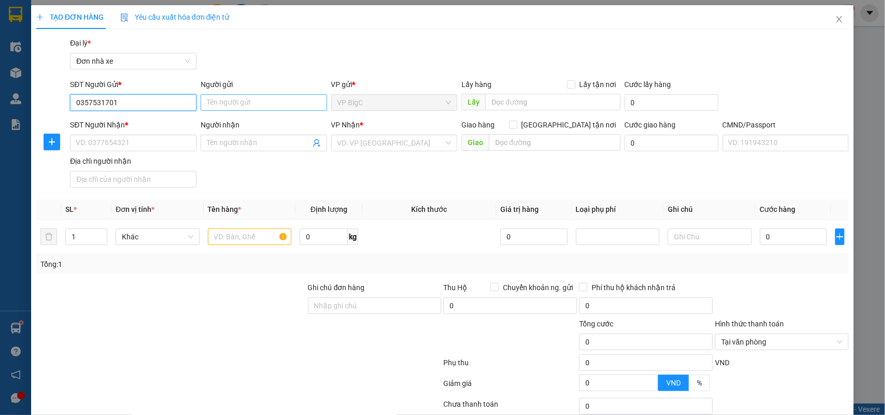
type input "0357531701"
click at [257, 107] on input "Người gửi" at bounding box center [264, 102] width 126 height 17
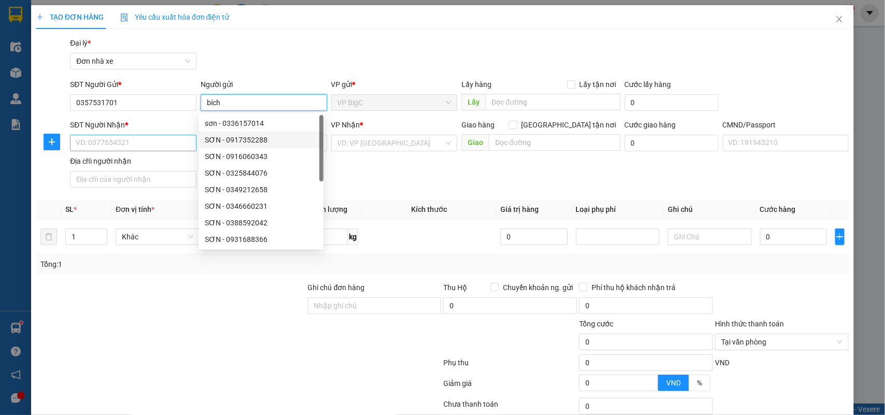
type input "bích"
click at [149, 138] on input "SĐT Người Nhận *" at bounding box center [133, 143] width 126 height 17
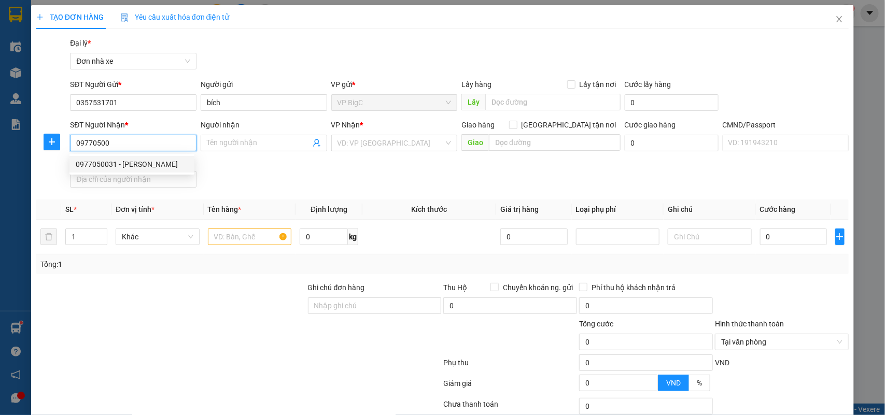
click at [181, 161] on div "0977050031 - [PERSON_NAME]" at bounding box center [132, 164] width 112 height 11
type input "0977050031"
type input "[PERSON_NAME]"
type input "[PERSON_NAME] 034191023231"
type input "0977050031"
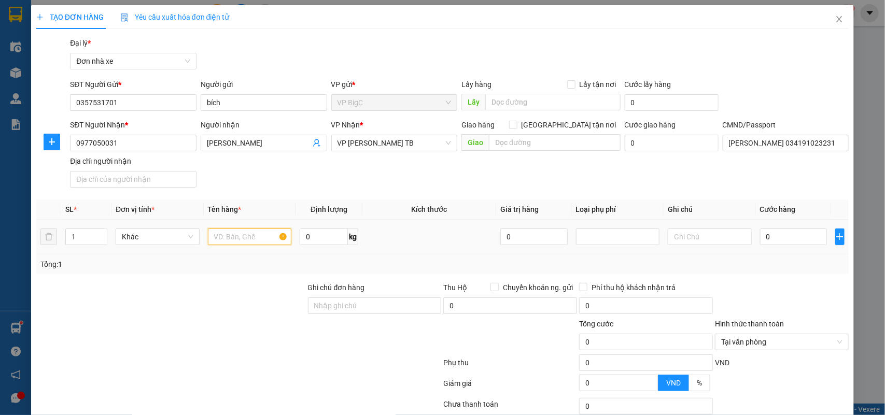
click at [246, 239] on input "text" at bounding box center [250, 237] width 84 height 17
type input "túi sách"
click at [765, 239] on input "0" at bounding box center [793, 237] width 67 height 17
type input "3"
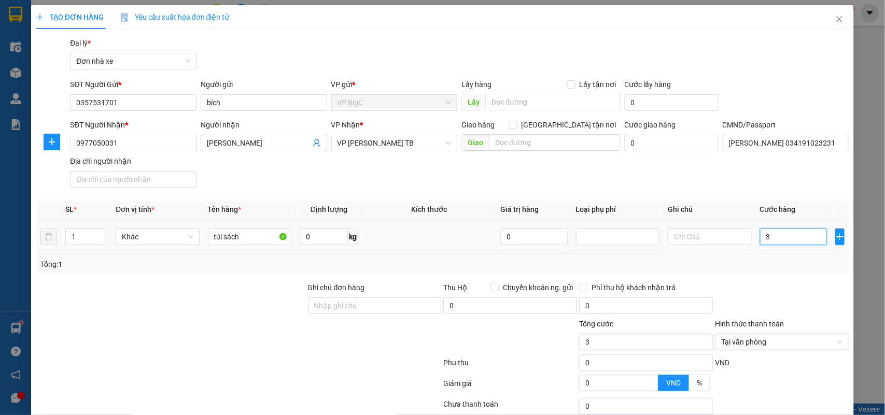
type input "35"
type input "35.000"
click at [774, 271] on div "Tổng: 1" at bounding box center [442, 264] width 813 height 20
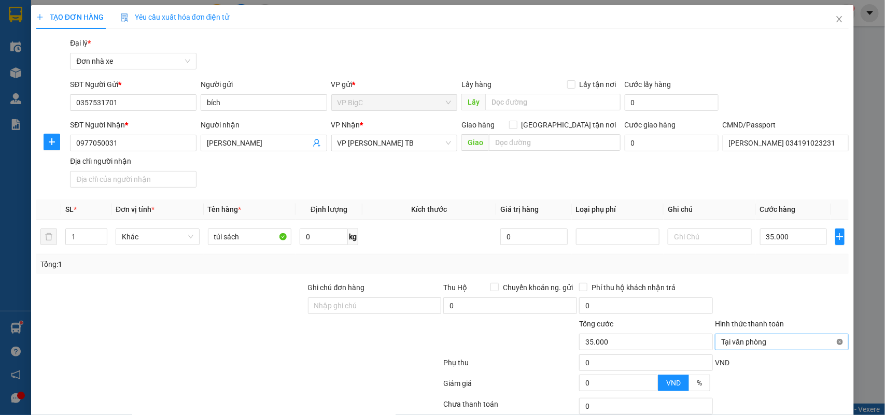
scroll to position [79, 0]
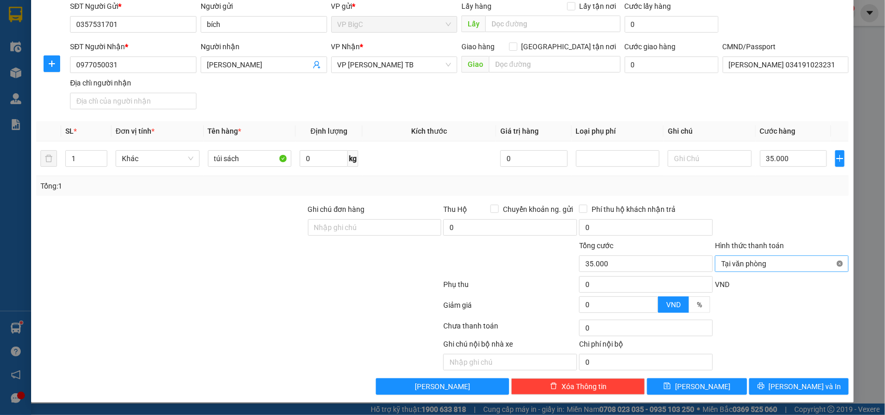
type input "35.000"
click at [809, 389] on span "[PERSON_NAME] và In" at bounding box center [805, 386] width 73 height 11
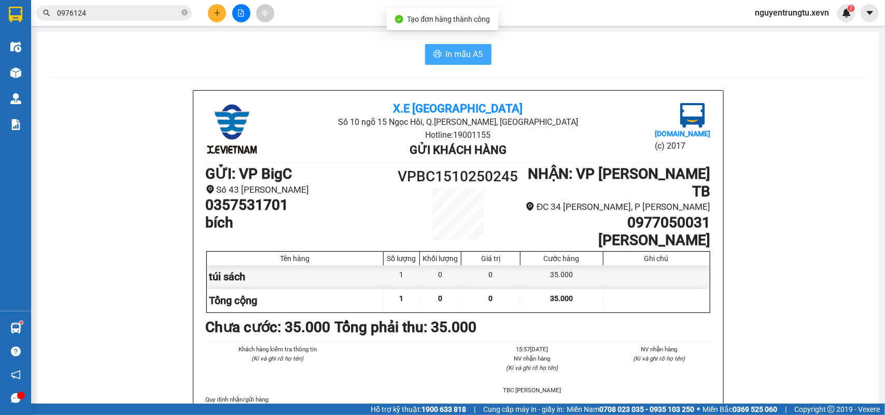
click at [446, 50] on span "In mẫu A5" at bounding box center [464, 54] width 37 height 13
